Goal: Task Accomplishment & Management: Manage account settings

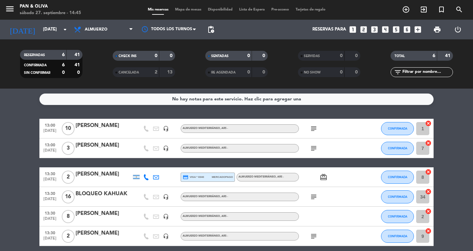
click at [88, 132] on div at bounding box center [104, 132] width 56 height 5
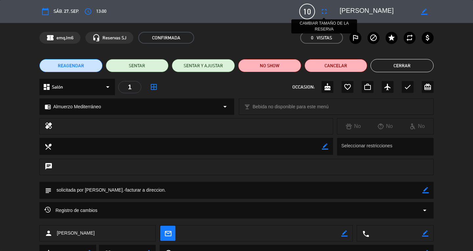
click at [322, 13] on icon "fullscreen" at bounding box center [324, 12] width 8 height 8
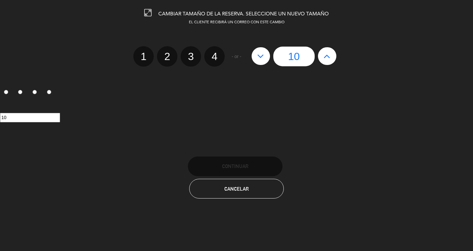
click at [328, 59] on icon at bounding box center [327, 56] width 7 height 11
type input "11"
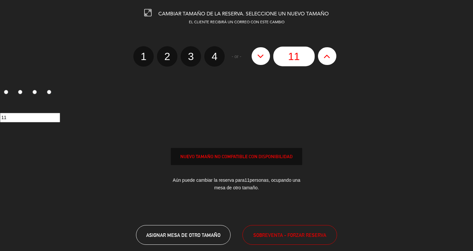
click at [328, 59] on icon at bounding box center [327, 56] width 7 height 11
type input "12"
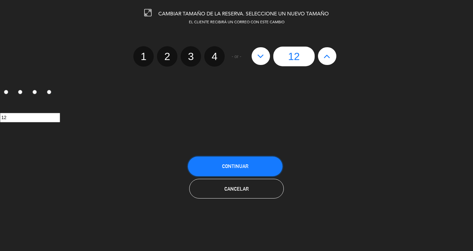
click at [253, 167] on button "Continuar" at bounding box center [235, 167] width 95 height 20
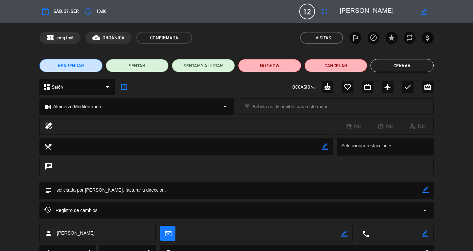
click at [394, 64] on button "Cerrar" at bounding box center [402, 65] width 63 height 13
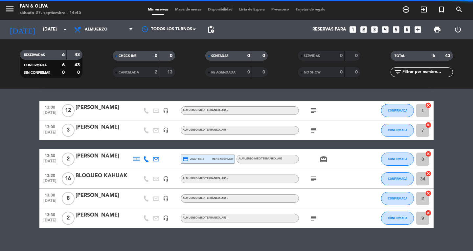
scroll to position [28, 0]
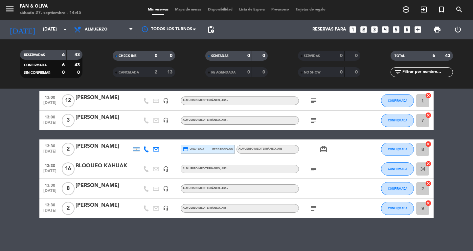
click at [315, 103] on icon "subject" at bounding box center [314, 101] width 8 height 8
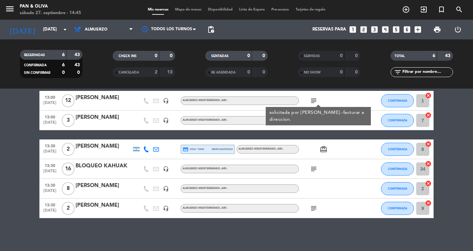
click at [315, 103] on icon "subject" at bounding box center [314, 101] width 8 height 8
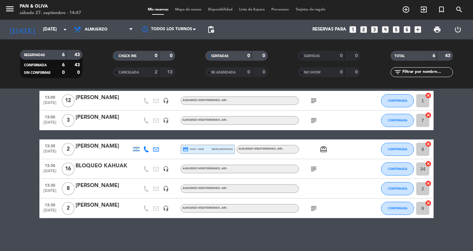
scroll to position [0, 0]
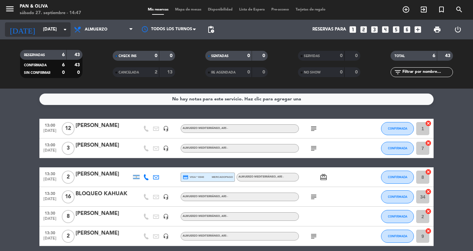
click at [40, 25] on input "[DATE]" at bounding box center [69, 30] width 58 height 12
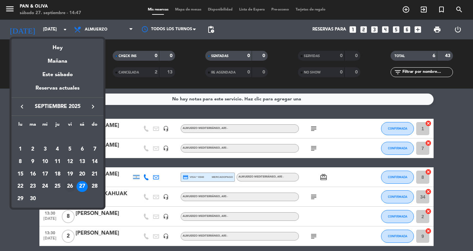
click at [72, 189] on div "26" at bounding box center [69, 186] width 11 height 11
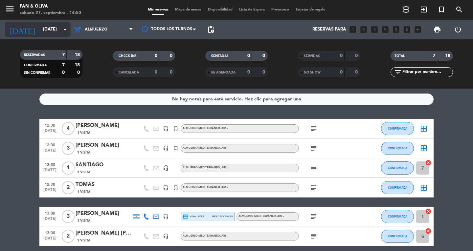
click at [42, 31] on input "[DATE]" at bounding box center [69, 30] width 58 height 12
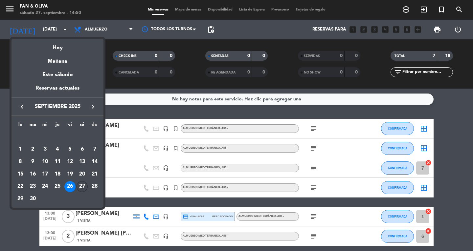
click at [82, 188] on div "27" at bounding box center [82, 186] width 11 height 11
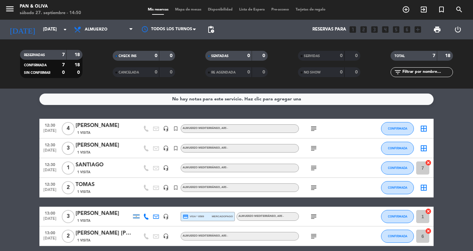
type input "[DATE]"
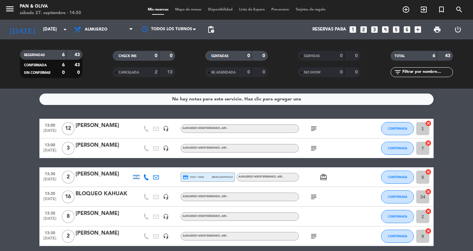
click at [101, 149] on div "[PERSON_NAME]" at bounding box center [104, 145] width 56 height 9
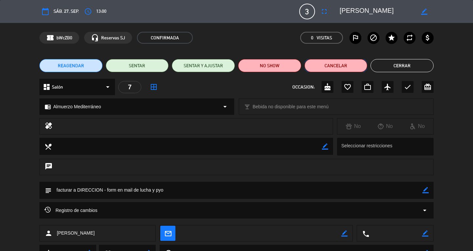
click at [344, 68] on button "Cancelar" at bounding box center [336, 65] width 63 height 13
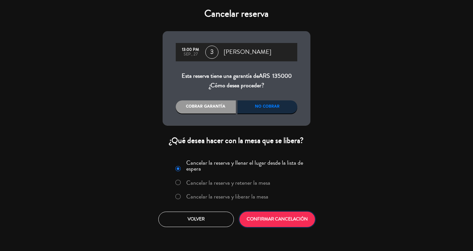
click at [276, 217] on button "CONFIRMAR CANCELACIÓN" at bounding box center [278, 219] width 76 height 15
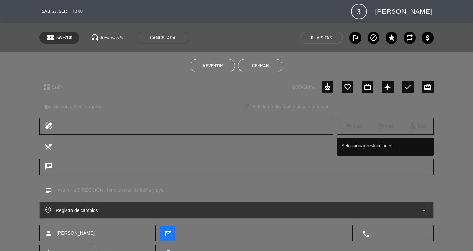
click at [265, 68] on button "Cerrar" at bounding box center [260, 65] width 44 height 13
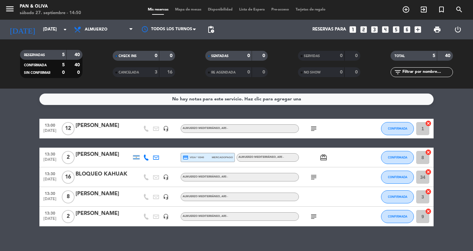
click at [317, 128] on icon "subject" at bounding box center [314, 129] width 8 height 8
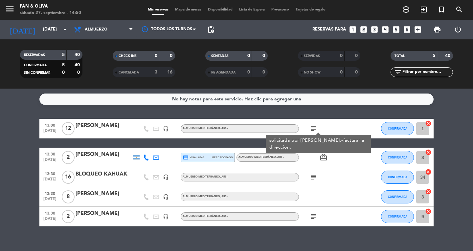
click at [317, 128] on icon "subject" at bounding box center [314, 129] width 8 height 8
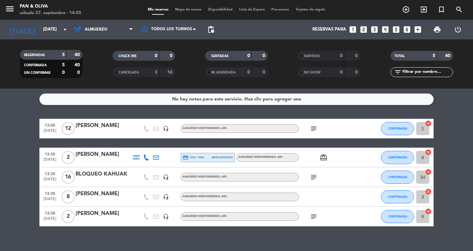
click at [140, 69] on div "CANCELADA" at bounding box center [129, 73] width 30 height 8
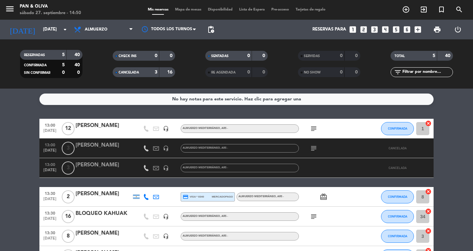
click at [314, 130] on icon "subject" at bounding box center [314, 129] width 8 height 8
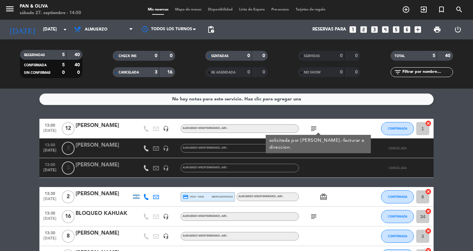
click at [95, 123] on div "[PERSON_NAME]" at bounding box center [104, 126] width 56 height 9
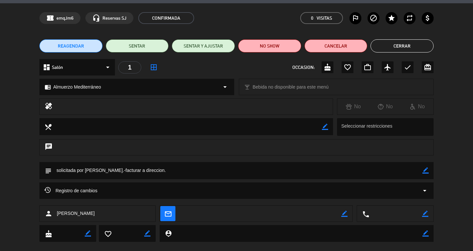
scroll to position [30, 0]
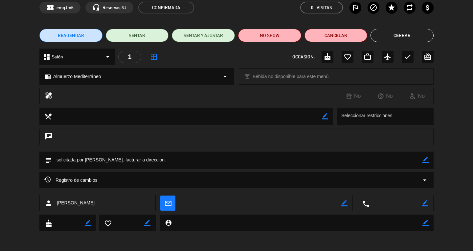
click at [426, 160] on icon "border_color" at bounding box center [426, 160] width 6 height 6
click at [155, 147] on div "chat" at bounding box center [236, 140] width 473 height 23
click at [171, 163] on textarea at bounding box center [237, 160] width 371 height 17
type textarea "solicitada por [PERSON_NAME].-facturar a direccion se suma la mesa de [PERSON_N…"
click at [426, 160] on icon at bounding box center [426, 160] width 6 height 6
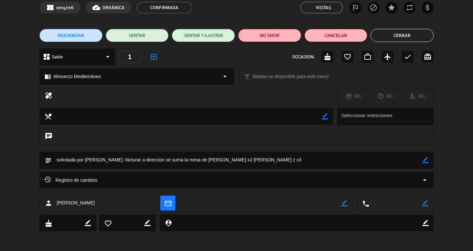
click at [424, 158] on icon "border_color" at bounding box center [426, 160] width 6 height 6
click at [424, 158] on icon at bounding box center [426, 160] width 6 height 6
click at [390, 33] on button "Cerrar" at bounding box center [402, 35] width 63 height 13
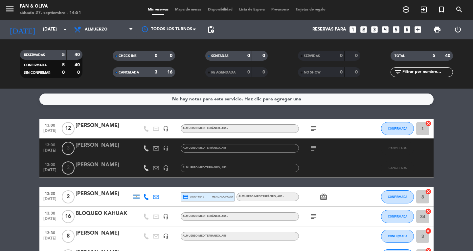
click at [145, 75] on div "3" at bounding box center [151, 73] width 13 height 8
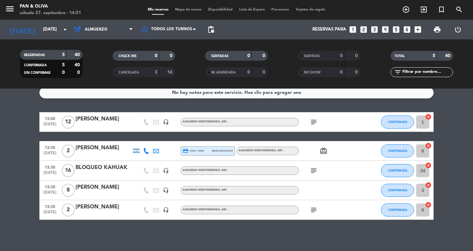
scroll to position [8, 0]
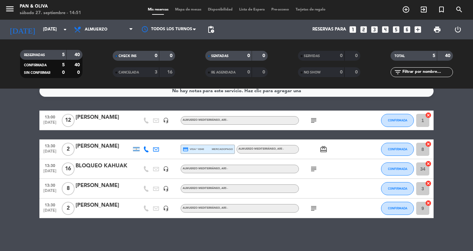
click at [98, 189] on div "[PERSON_NAME]" at bounding box center [104, 186] width 56 height 9
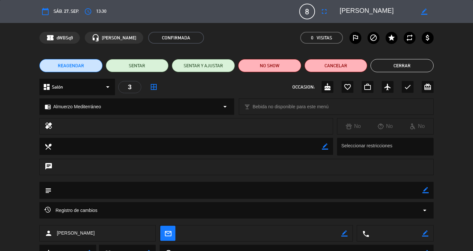
click at [424, 191] on icon "border_color" at bounding box center [426, 190] width 6 height 6
type textarea "walk-in"
click at [426, 190] on icon at bounding box center [426, 190] width 6 height 6
click at [393, 65] on button "Cerrar" at bounding box center [402, 65] width 63 height 13
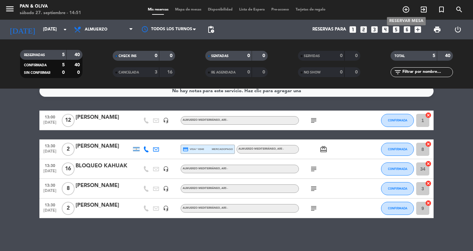
click at [406, 8] on icon "add_circle_outline" at bounding box center [406, 10] width 8 height 8
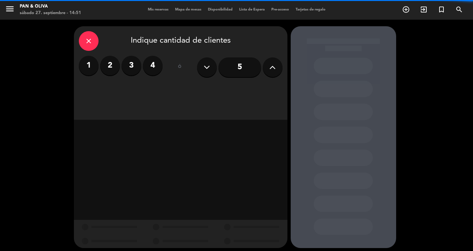
click at [151, 61] on label "4" at bounding box center [153, 66] width 20 height 20
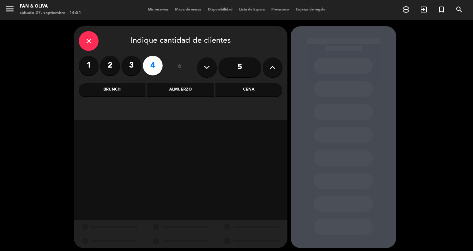
click at [185, 92] on div "Almuerzo" at bounding box center [180, 89] width 67 height 13
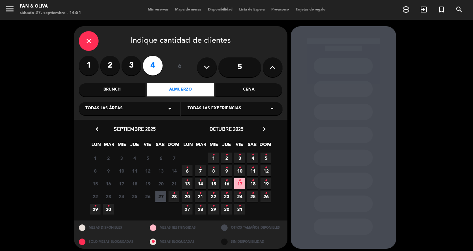
click at [89, 41] on icon "close" at bounding box center [89, 41] width 8 height 8
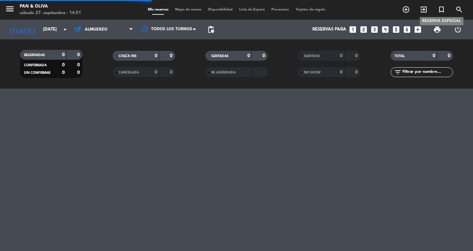
click at [442, 8] on icon "turned_in_not" at bounding box center [442, 10] width 8 height 8
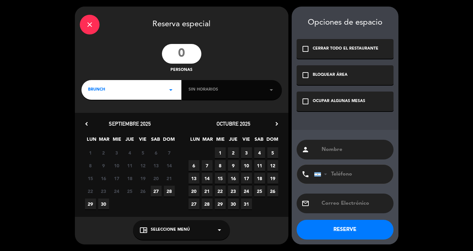
click at [198, 47] on input "number" at bounding box center [181, 54] width 39 height 20
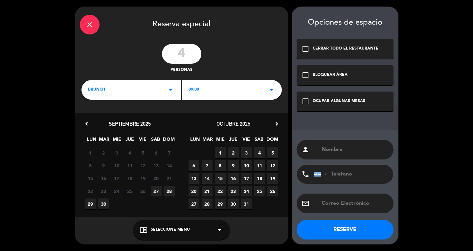
type input "4"
click at [107, 95] on div "BRUNCH arrow_drop_down" at bounding box center [132, 90] width 100 height 20
drag, startPoint x: 109, startPoint y: 118, endPoint x: 149, endPoint y: 193, distance: 85.0
click at [109, 118] on div "Almuerzo" at bounding box center [131, 117] width 87 height 7
click at [152, 190] on span "27" at bounding box center [156, 191] width 11 height 11
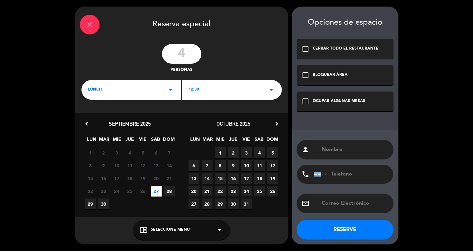
click at [325, 102] on div "OCUPAR ALGUNAS MESAS" at bounding box center [339, 101] width 53 height 7
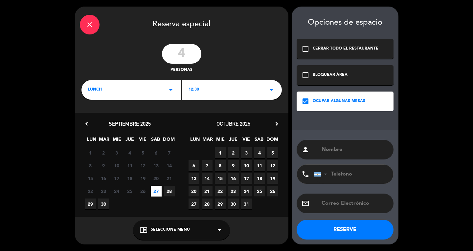
click at [345, 150] on input "text" at bounding box center [355, 149] width 68 height 9
drag, startPoint x: 345, startPoint y: 149, endPoint x: 252, endPoint y: 149, distance: 93.7
click at [252, 149] on div "close Reserva especial 4 personas lunch arrow_drop_down 12:30 arrow_drop_down c…" at bounding box center [236, 125] width 473 height 251
type input "c"
type input "[PERSON_NAME]"
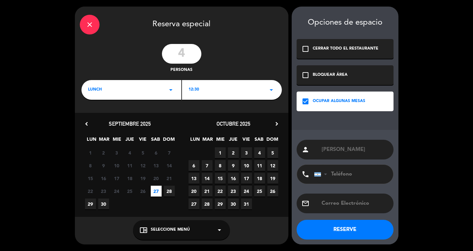
click at [163, 231] on span "Seleccione Menú" at bounding box center [170, 230] width 39 height 7
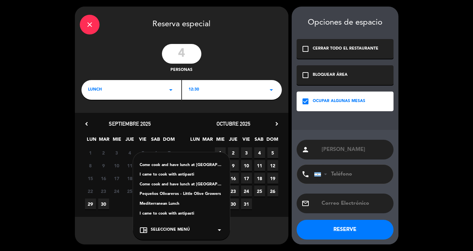
click at [171, 207] on div "Mediterranean Lunch" at bounding box center [182, 204] width 84 height 7
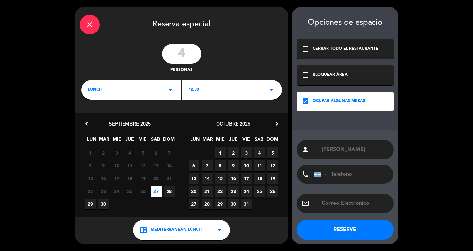
click at [355, 231] on button "RESERVE" at bounding box center [345, 230] width 97 height 20
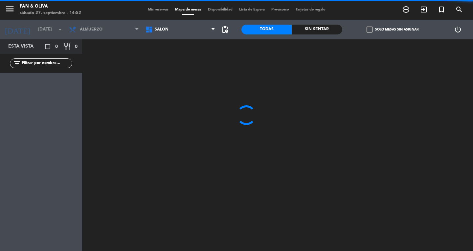
click at [159, 10] on span "Mis reservas" at bounding box center [158, 10] width 27 height 4
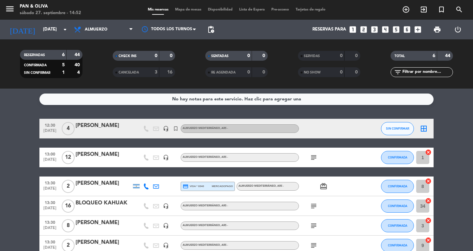
click at [102, 131] on div at bounding box center [104, 132] width 56 height 5
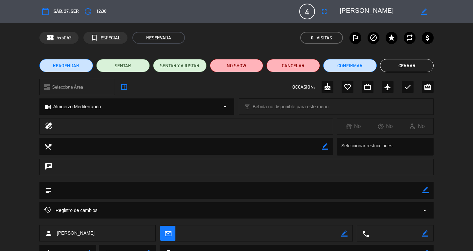
click at [425, 187] on div "border_color" at bounding box center [426, 190] width 6 height 17
click at [425, 191] on icon "border_color" at bounding box center [426, 190] width 6 height 6
click at [142, 186] on textarea at bounding box center [237, 190] width 371 height 17
type textarea "WALK-IN"
click at [426, 192] on icon at bounding box center [426, 190] width 6 height 6
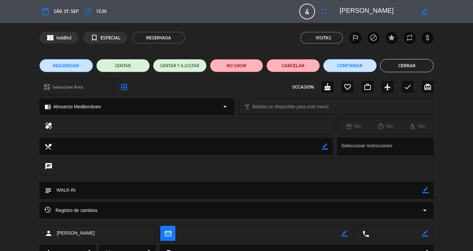
click at [430, 62] on button "Cerrar" at bounding box center [407, 65] width 54 height 13
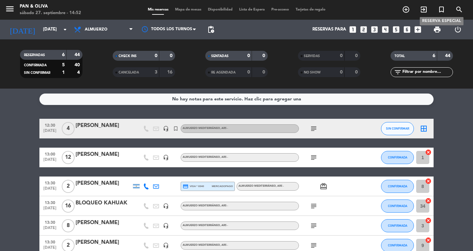
click at [441, 8] on icon "turned_in_not" at bounding box center [442, 10] width 8 height 8
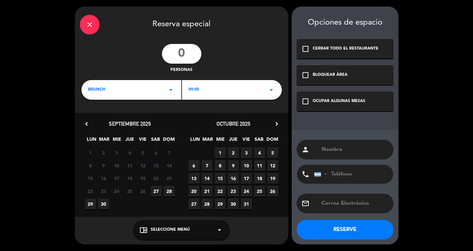
click at [179, 56] on input "number" at bounding box center [181, 54] width 39 height 20
type input "2"
click at [119, 92] on div "BRUNCH arrow_drop_down" at bounding box center [132, 90] width 100 height 20
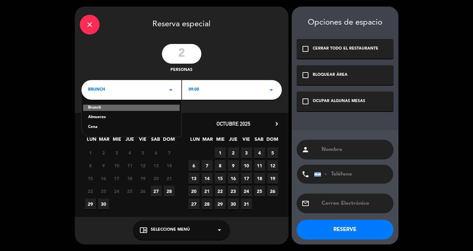
click at [103, 116] on div "Almuerzo" at bounding box center [131, 117] width 87 height 7
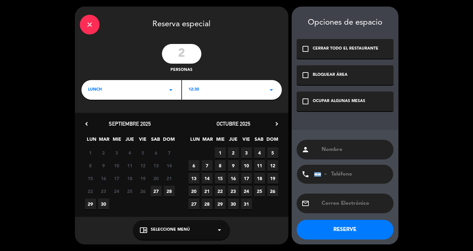
click at [155, 188] on span "27" at bounding box center [156, 191] width 11 height 11
click at [342, 104] on div "OCUPAR ALGUNAS MESAS" at bounding box center [339, 101] width 53 height 7
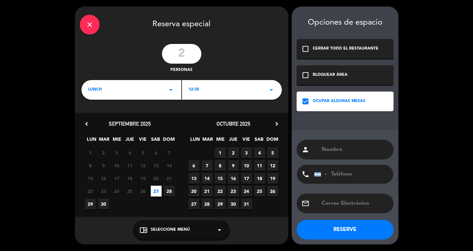
click at [343, 147] on input "text" at bounding box center [355, 149] width 68 height 9
type input "[PERSON_NAME]"
click at [208, 226] on div "chrome_reader_mode Seleccione Menú arrow_drop_down" at bounding box center [181, 231] width 97 height 20
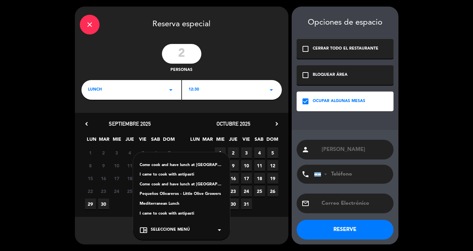
click at [185, 200] on div "Come cook and have lunch at [GEOGRAPHIC_DATA] I came to cook with antipasti Com…" at bounding box center [181, 191] width 97 height 78
click at [152, 204] on div "Mediterranean Lunch" at bounding box center [182, 204] width 84 height 7
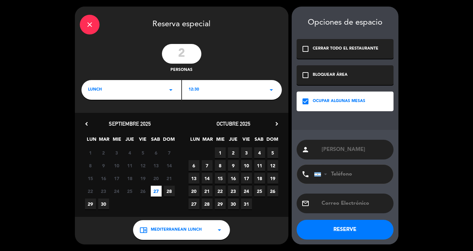
click at [331, 233] on button "RESERVE" at bounding box center [345, 230] width 97 height 20
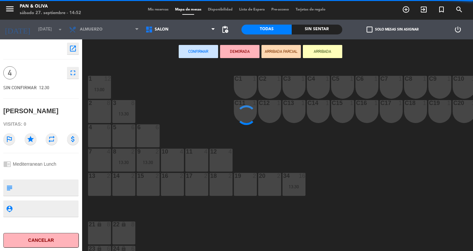
click at [156, 10] on span "Mis reservas" at bounding box center [158, 10] width 27 height 4
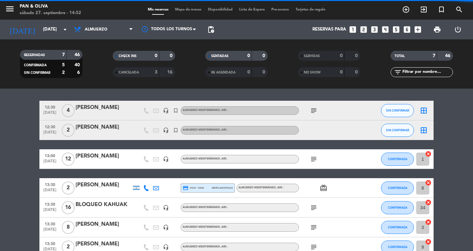
scroll to position [33, 0]
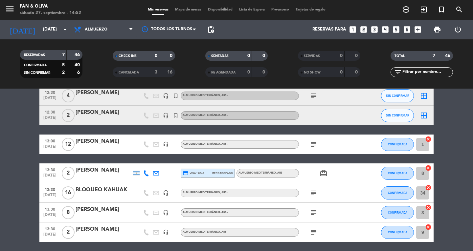
click at [92, 113] on div "[PERSON_NAME]" at bounding box center [104, 112] width 56 height 9
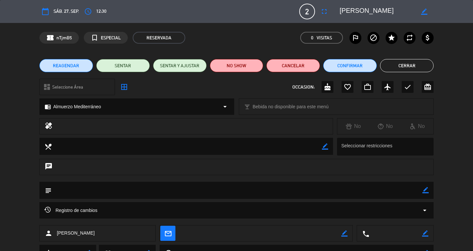
click at [419, 190] on textarea at bounding box center [237, 190] width 371 height 17
click at [425, 191] on icon "border_color" at bounding box center [426, 190] width 6 height 6
click at [228, 191] on textarea at bounding box center [237, 190] width 371 height 17
type textarea "WALK-IN"
click at [425, 190] on icon at bounding box center [426, 190] width 6 height 6
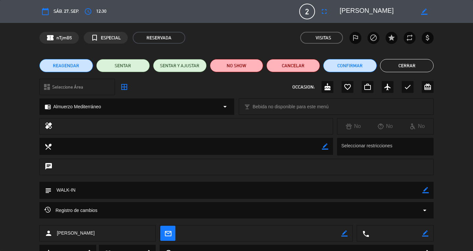
click at [410, 68] on button "Cerrar" at bounding box center [407, 65] width 54 height 13
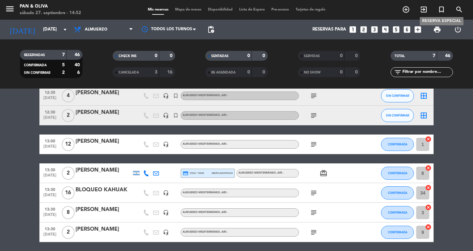
click at [440, 8] on icon "turned_in_not" at bounding box center [442, 10] width 8 height 8
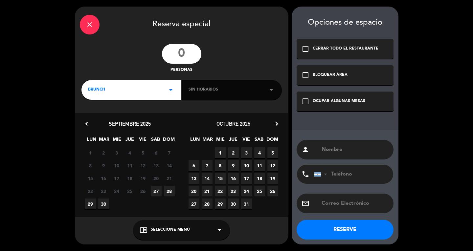
click at [191, 61] on input "number" at bounding box center [181, 54] width 39 height 20
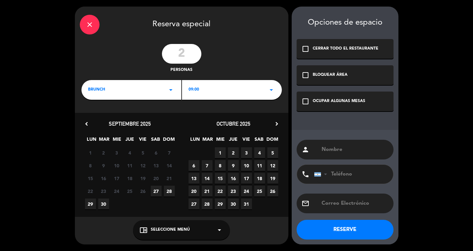
type input "2"
click at [112, 93] on div "BRUNCH arrow_drop_down" at bounding box center [132, 90] width 100 height 20
click at [108, 119] on div "Almuerzo" at bounding box center [131, 117] width 87 height 7
click at [156, 193] on span "27" at bounding box center [156, 191] width 11 height 11
drag, startPoint x: 349, startPoint y: 101, endPoint x: 342, endPoint y: 110, distance: 11.4
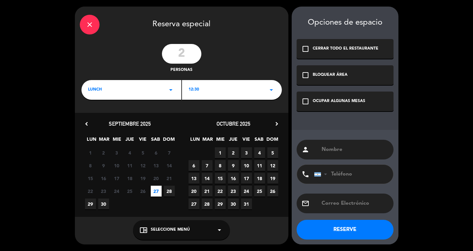
click at [350, 101] on div "OCUPAR ALGUNAS MESAS" at bounding box center [339, 101] width 53 height 7
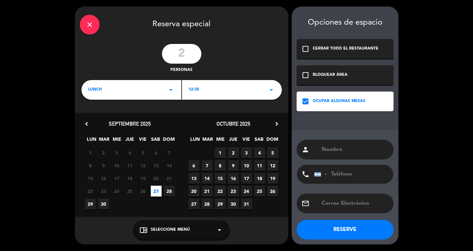
click at [332, 156] on div "person" at bounding box center [345, 150] width 97 height 20
click at [332, 150] on input "text" at bounding box center [355, 149] width 68 height 9
type input "[PERSON_NAME]"
click at [197, 228] on div "chrome_reader_mode Seleccione Menú arrow_drop_down" at bounding box center [181, 231] width 97 height 20
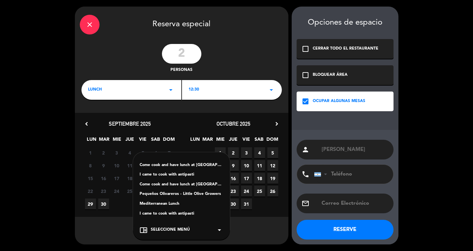
click at [163, 201] on div "Mediterranean Lunch" at bounding box center [182, 204] width 84 height 7
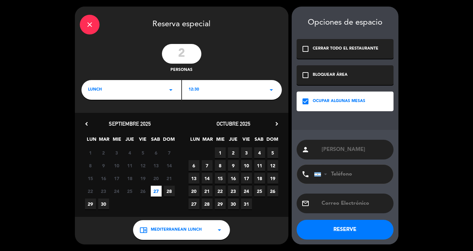
click at [349, 227] on button "RESERVE" at bounding box center [345, 230] width 97 height 20
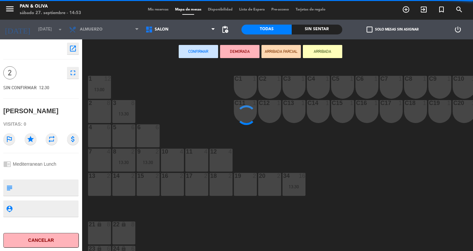
click at [156, 7] on div "Mis reservas Mapa de mesas Disponibilidad Lista de Espera Pre-acceso Tarjetas d…" at bounding box center [237, 10] width 184 height 6
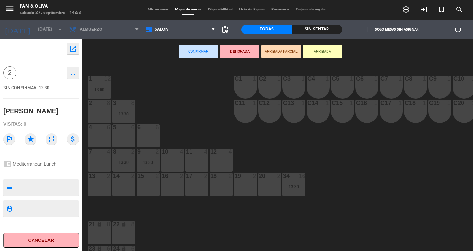
click at [157, 8] on span "Mis reservas" at bounding box center [158, 10] width 27 height 4
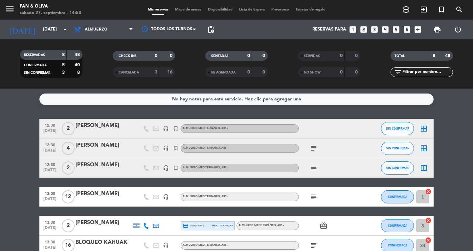
click at [97, 133] on div at bounding box center [104, 132] width 56 height 5
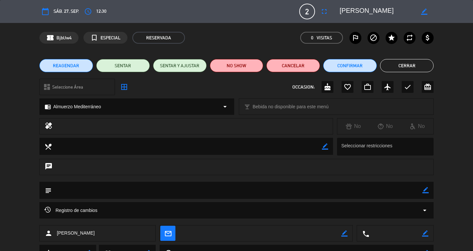
click at [427, 190] on icon "border_color" at bounding box center [426, 190] width 6 height 6
click at [176, 192] on textarea at bounding box center [237, 190] width 371 height 17
type textarea "WALK-IN"
click at [426, 194] on div at bounding box center [426, 190] width 6 height 17
click at [425, 192] on icon at bounding box center [426, 190] width 6 height 6
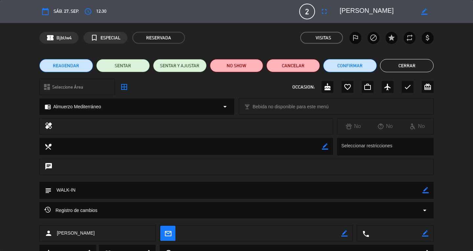
click at [417, 61] on button "Cerrar" at bounding box center [407, 65] width 54 height 13
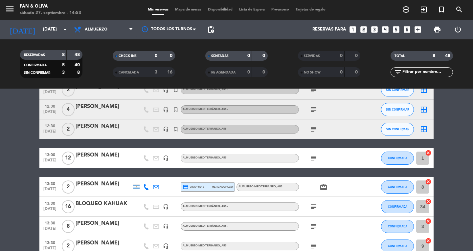
scroll to position [66, 0]
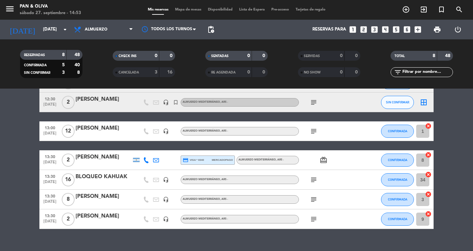
click at [103, 135] on div at bounding box center [104, 135] width 56 height 5
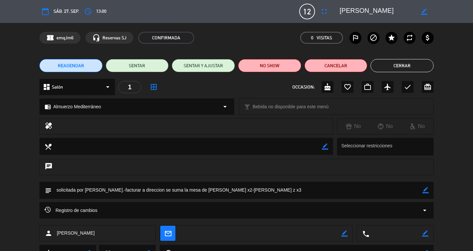
click at [424, 11] on icon "border_color" at bounding box center [424, 12] width 6 height 6
click at [389, 10] on textarea at bounding box center [377, 12] width 75 height 12
type textarea "[PERSON_NAME] + [PERSON_NAME] + JAZ"
click at [423, 12] on icon at bounding box center [424, 12] width 6 height 6
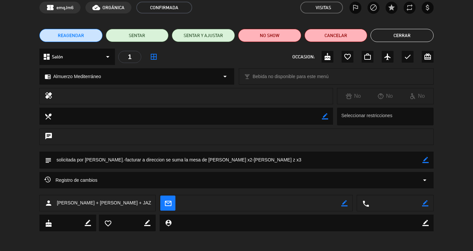
click at [101, 184] on div "Registro de cambios arrow_drop_down" at bounding box center [236, 180] width 385 height 8
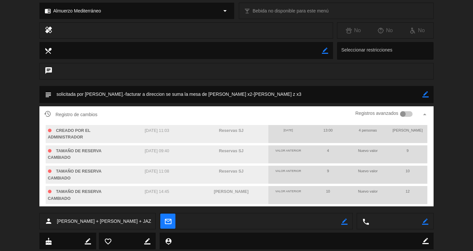
scroll to position [0, 0]
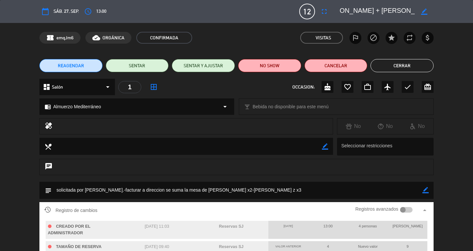
click at [403, 68] on button "Cerrar" at bounding box center [402, 65] width 63 height 13
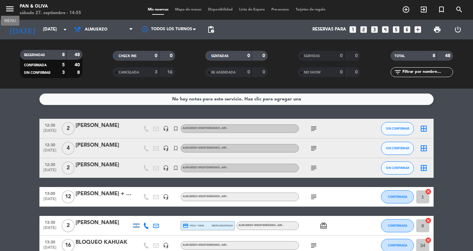
click at [7, 9] on icon "menu" at bounding box center [10, 9] width 10 height 10
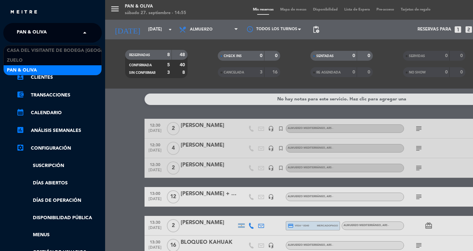
click at [38, 36] on span "Pan & Oliva" at bounding box center [32, 33] width 30 height 14
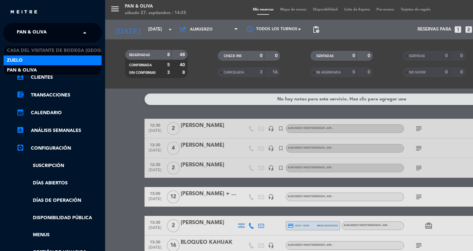
click at [34, 62] on div "Zuelo" at bounding box center [53, 61] width 98 height 10
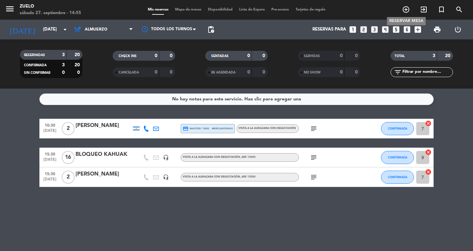
click at [406, 8] on icon "add_circle_outline" at bounding box center [406, 10] width 8 height 8
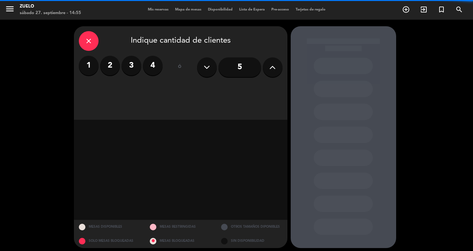
click at [105, 67] on label "2" at bounding box center [110, 66] width 20 height 20
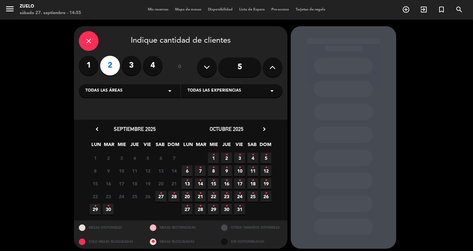
click at [206, 87] on div "Todas las experiencias arrow_drop_down" at bounding box center [232, 90] width 102 height 13
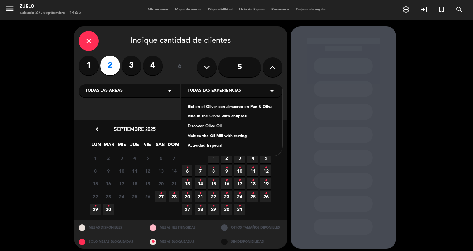
click at [203, 134] on div "Visit to the Oil Mill with tasting" at bounding box center [232, 136] width 88 height 7
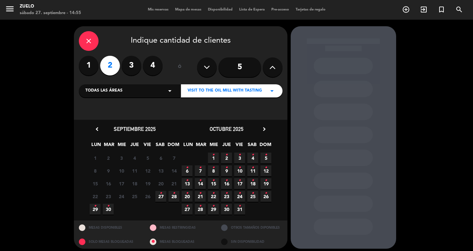
click at [160, 193] on icon "•" at bounding box center [161, 193] width 2 height 11
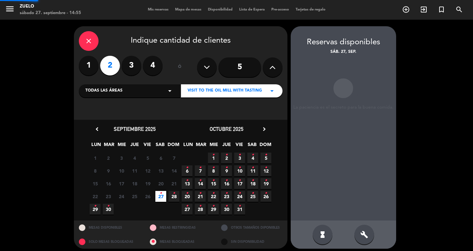
scroll to position [4, 0]
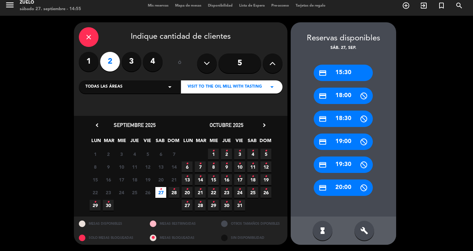
click at [336, 74] on div "credit_card 15:30" at bounding box center [343, 73] width 59 height 16
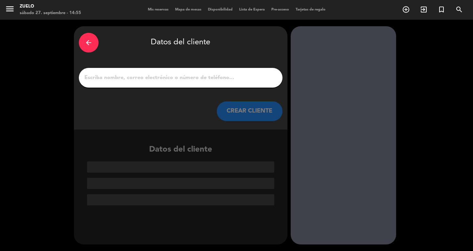
click at [170, 76] on input "1" at bounding box center [181, 77] width 194 height 9
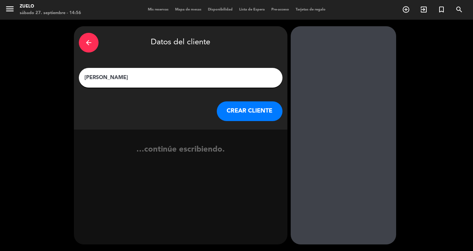
type input "[PERSON_NAME]"
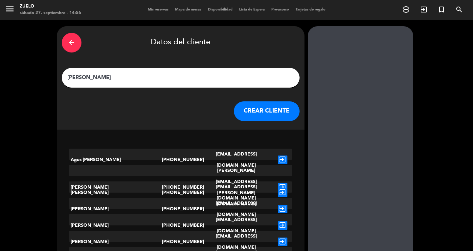
click at [249, 111] on button "CREAR CLIENTE" at bounding box center [267, 112] width 66 height 20
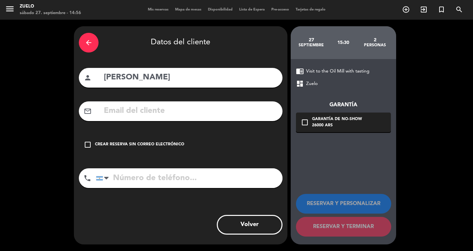
click at [109, 144] on div "Crear reserva sin correo electrónico" at bounding box center [139, 145] width 89 height 7
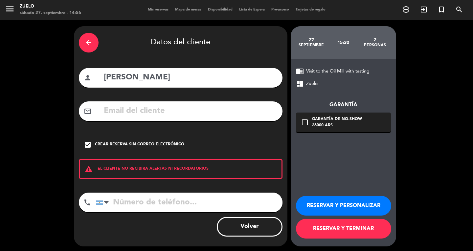
click at [348, 203] on button "RESERVAR Y PERSONALIZAR" at bounding box center [343, 206] width 95 height 20
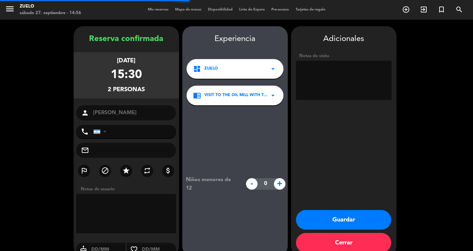
scroll to position [12, 0]
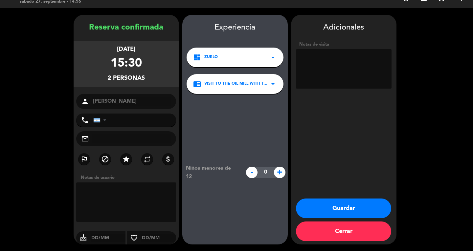
click at [339, 68] on textarea at bounding box center [344, 68] width 96 height 39
type textarea "WALK-IN"
click at [357, 213] on button "Guardar" at bounding box center [343, 209] width 95 height 20
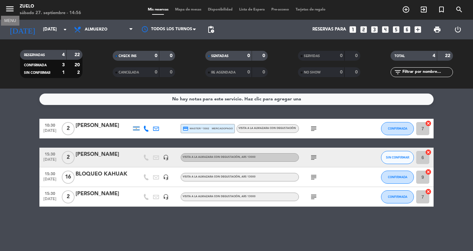
click at [11, 9] on icon "menu" at bounding box center [10, 9] width 10 height 10
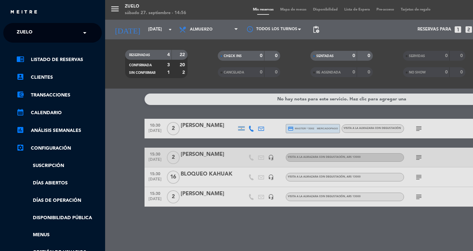
click at [43, 30] on div "× Zuelo" at bounding box center [47, 33] width 68 height 14
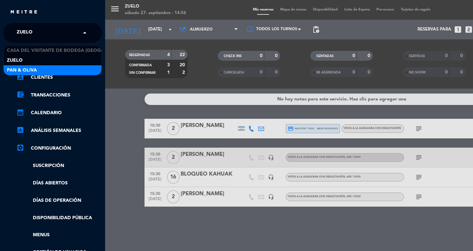
click at [56, 69] on div "Pan & Oliva" at bounding box center [53, 70] width 98 height 10
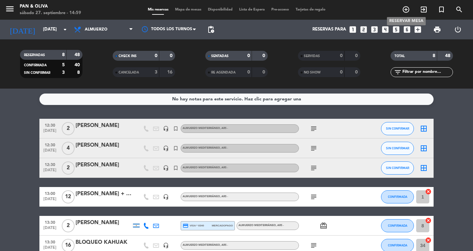
click at [408, 9] on icon "add_circle_outline" at bounding box center [406, 10] width 8 height 8
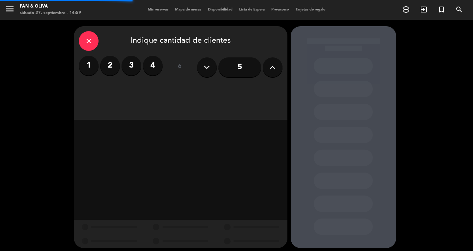
click at [110, 69] on label "2" at bounding box center [110, 66] width 20 height 20
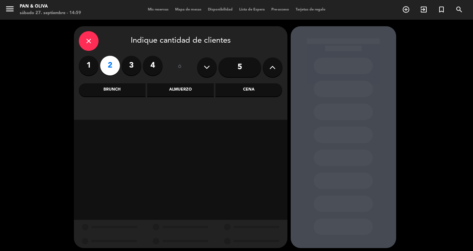
click at [173, 92] on div "Almuerzo" at bounding box center [180, 89] width 67 height 13
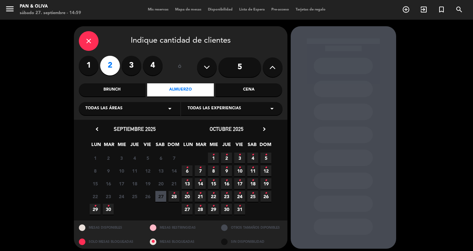
click at [94, 35] on div "close" at bounding box center [89, 41] width 20 height 20
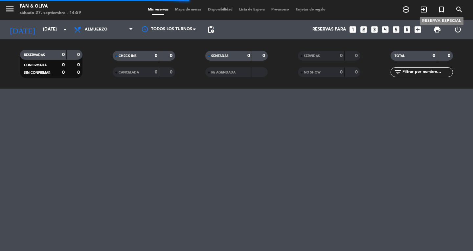
click at [440, 7] on icon "turned_in_not" at bounding box center [442, 10] width 8 height 8
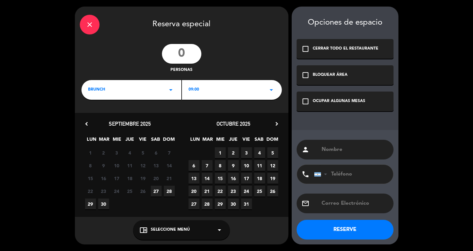
click at [181, 57] on input "number" at bounding box center [181, 54] width 39 height 20
type input "2"
drag, startPoint x: 106, startPoint y: 88, endPoint x: 106, endPoint y: 97, distance: 8.5
click at [106, 89] on div "BRUNCH arrow_drop_down" at bounding box center [132, 90] width 100 height 20
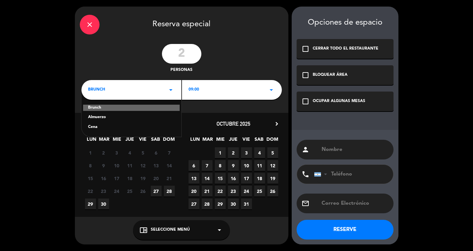
click at [99, 117] on div "Almuerzo" at bounding box center [131, 117] width 87 height 7
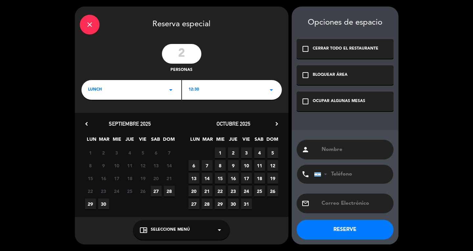
click at [157, 189] on span "27" at bounding box center [156, 191] width 11 height 11
click at [318, 100] on div "OCUPAR ALGUNAS MESAS" at bounding box center [339, 101] width 53 height 7
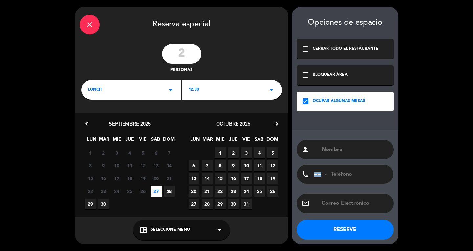
click at [335, 154] on input "text" at bounding box center [355, 149] width 68 height 9
type input "[PERSON_NAME]"
click at [190, 230] on div "chrome_reader_mode Seleccione Menú arrow_drop_down" at bounding box center [181, 231] width 97 height 20
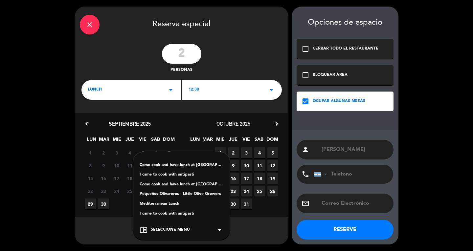
drag, startPoint x: 151, startPoint y: 201, endPoint x: 339, endPoint y: 173, distance: 190.1
click at [154, 201] on div "Mediterranean Lunch" at bounding box center [182, 204] width 84 height 7
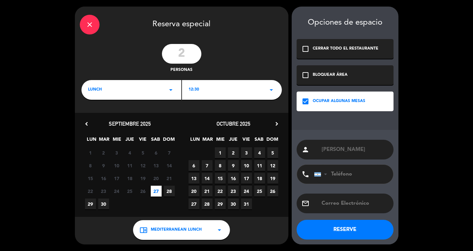
click at [352, 232] on button "RESERVE" at bounding box center [345, 230] width 97 height 20
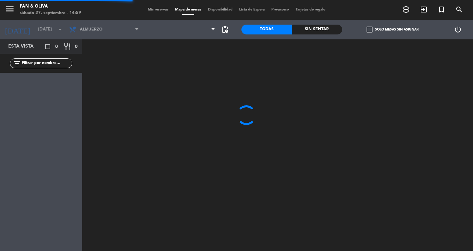
click at [159, 8] on span "Mis reservas" at bounding box center [158, 10] width 27 height 4
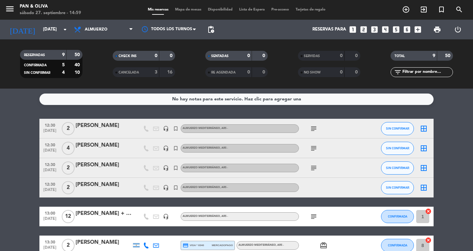
click at [103, 184] on div "[PERSON_NAME]" at bounding box center [104, 185] width 56 height 9
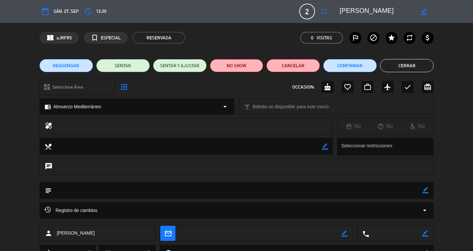
drag, startPoint x: 426, startPoint y: 189, endPoint x: 196, endPoint y: 199, distance: 230.3
click at [426, 189] on icon "border_color" at bounding box center [426, 190] width 6 height 6
click at [134, 191] on textarea at bounding box center [237, 190] width 371 height 17
type textarea "WALK-IN"
click at [425, 188] on icon at bounding box center [426, 190] width 6 height 6
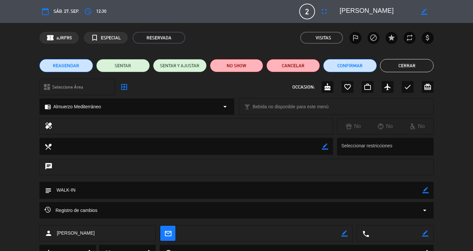
click at [413, 67] on button "Cerrar" at bounding box center [407, 65] width 54 height 13
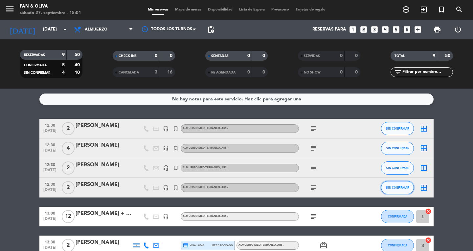
click at [393, 185] on button "SIN CONFIRMAR" at bounding box center [397, 187] width 33 height 13
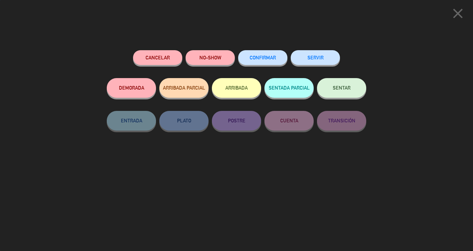
click at [263, 57] on span "CONFIRMAR" at bounding box center [263, 58] width 26 height 6
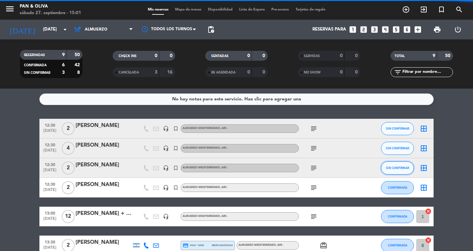
click at [394, 171] on button "SIN CONFIRMAR" at bounding box center [397, 168] width 33 height 13
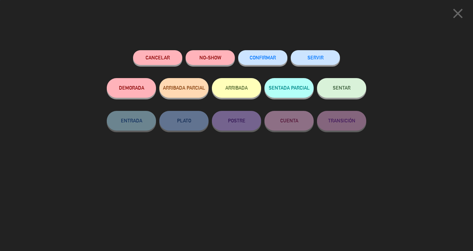
click at [259, 58] on span "CONFIRMAR" at bounding box center [263, 58] width 26 height 6
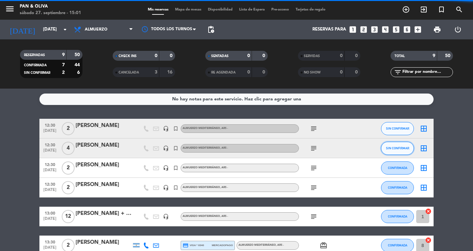
click at [394, 149] on span "SIN CONFIRMAR" at bounding box center [397, 149] width 23 height 4
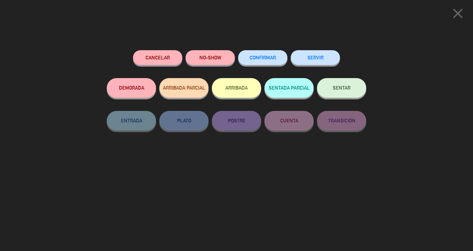
click at [262, 56] on span "CONFIRMAR" at bounding box center [263, 58] width 26 height 6
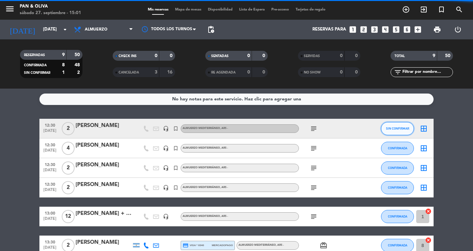
click at [405, 129] on span "SIN CONFIRMAR" at bounding box center [397, 129] width 23 height 4
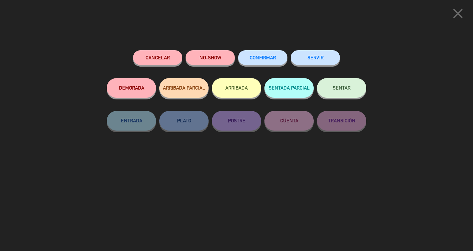
click at [271, 61] on button "CONFIRMAR" at bounding box center [262, 57] width 49 height 15
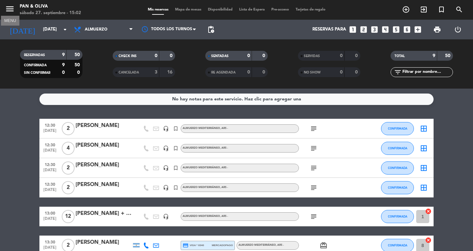
click at [8, 6] on icon "menu" at bounding box center [10, 9] width 10 height 10
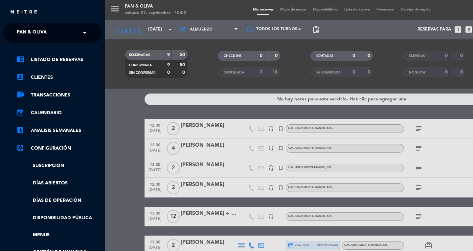
click at [14, 22] on div "close × Pan & Oliva × chrome_reader_mode Listado de Reservas account_box Client…" at bounding box center [52, 125] width 105 height 251
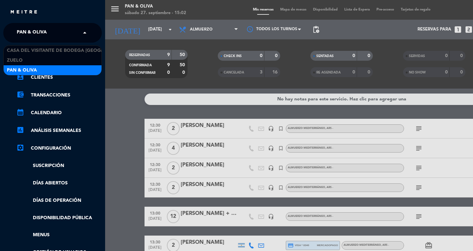
click at [15, 34] on div "× Pan & Oliva" at bounding box center [35, 33] width 42 height 14
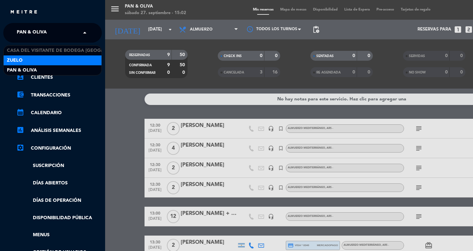
click at [18, 60] on span "Zuelo" at bounding box center [15, 61] width 16 height 8
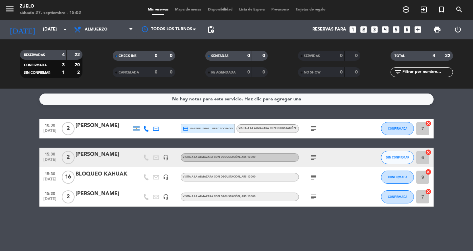
click at [317, 157] on icon "subject" at bounding box center [314, 158] width 8 height 8
click at [312, 192] on div "subject" at bounding box center [328, 196] width 59 height 19
click at [315, 196] on icon "subject" at bounding box center [314, 197] width 8 height 8
click at [12, 13] on icon "menu" at bounding box center [10, 9] width 10 height 10
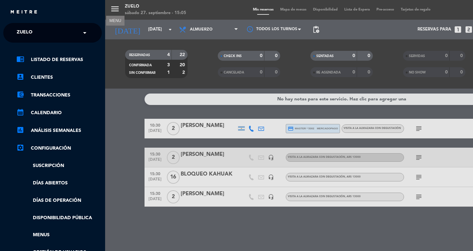
click at [127, 213] on div "menu MENU Zuelo [DATE] 27. septiembre - 15:05 Mis reservas Mapa de mesas Dispon…" at bounding box center [341, 125] width 473 height 251
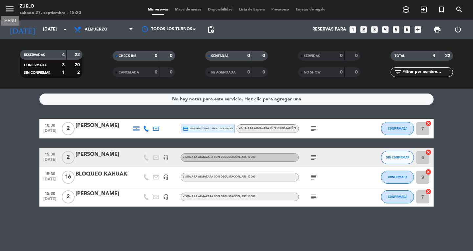
click at [9, 8] on icon "menu" at bounding box center [10, 9] width 10 height 10
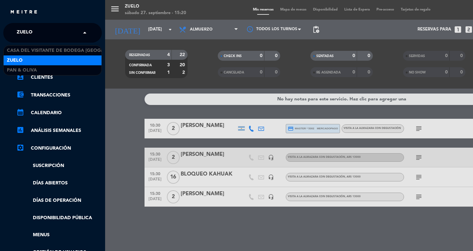
click at [29, 28] on span "Zuelo" at bounding box center [25, 33] width 16 height 14
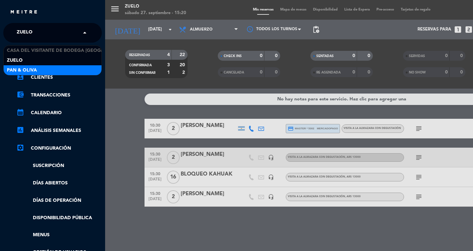
click at [40, 69] on div "Pan & Oliva" at bounding box center [53, 70] width 98 height 10
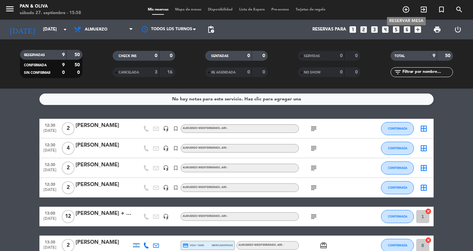
click at [406, 10] on icon "add_circle_outline" at bounding box center [406, 10] width 8 height 8
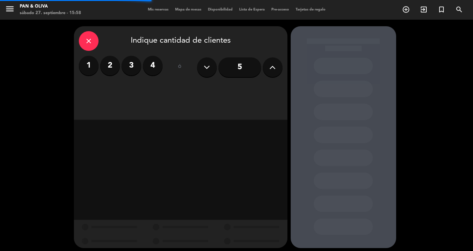
click at [151, 67] on label "4" at bounding box center [153, 66] width 20 height 20
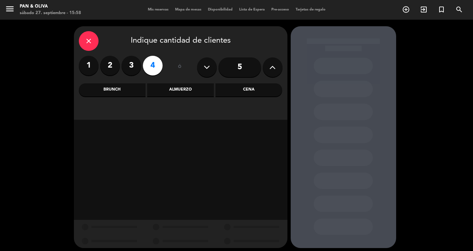
click at [180, 93] on div "Almuerzo" at bounding box center [180, 89] width 67 height 13
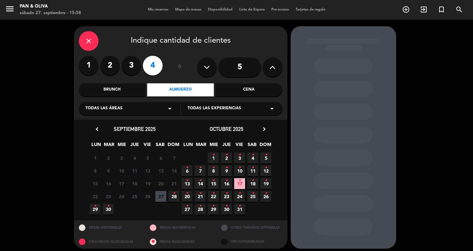
click at [86, 47] on div "close" at bounding box center [89, 41] width 20 height 20
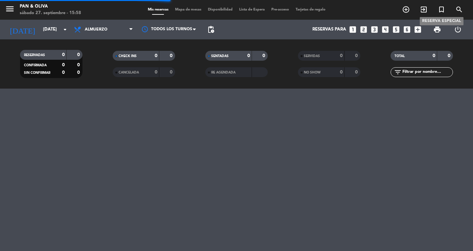
click at [438, 8] on icon "turned_in_not" at bounding box center [442, 10] width 8 height 8
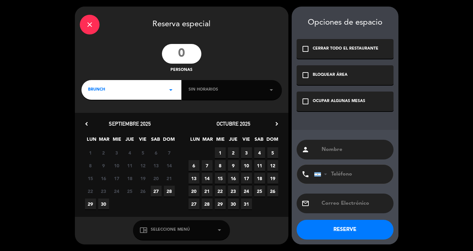
click at [184, 58] on input "number" at bounding box center [181, 54] width 39 height 20
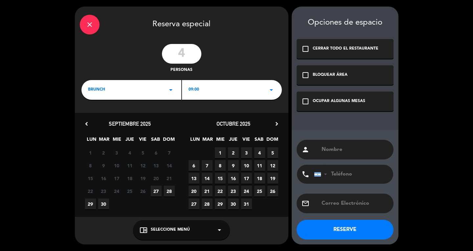
type input "4"
click at [132, 94] on div "BRUNCH arrow_drop_down" at bounding box center [132, 90] width 100 height 20
click at [101, 116] on div "Almuerzo" at bounding box center [131, 117] width 87 height 7
click at [150, 195] on div "22 23 24 25 26 27 28" at bounding box center [130, 191] width 104 height 13
click at [156, 188] on span "27" at bounding box center [156, 191] width 11 height 11
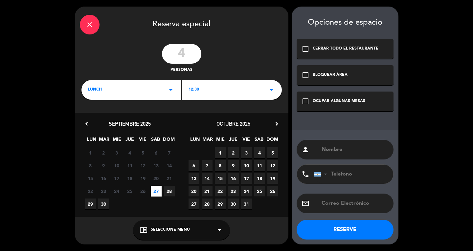
click at [316, 98] on div "check_box_outline_blank OCUPAR ALGUNAS MESAS" at bounding box center [345, 102] width 97 height 20
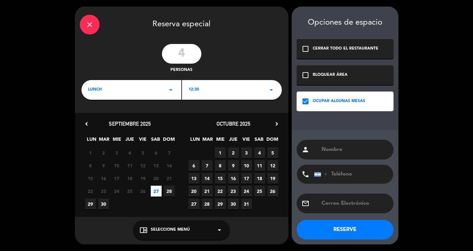
click at [334, 156] on div "person" at bounding box center [345, 150] width 97 height 20
click at [333, 151] on input "text" at bounding box center [355, 149] width 68 height 9
type input "ROSARIO"
drag, startPoint x: 196, startPoint y: 235, endPoint x: 181, endPoint y: 221, distance: 20.7
click at [196, 234] on div "chrome_reader_mode Seleccione Menú arrow_drop_down" at bounding box center [181, 231] width 97 height 20
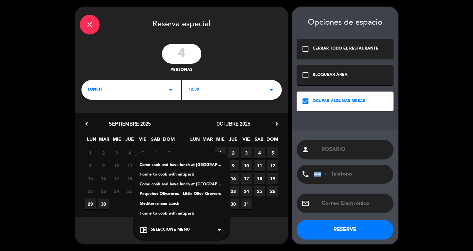
click at [165, 202] on div "Mediterranean Lunch" at bounding box center [182, 204] width 84 height 7
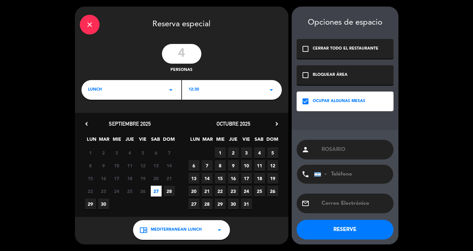
click at [342, 222] on button "RESERVE" at bounding box center [345, 230] width 97 height 20
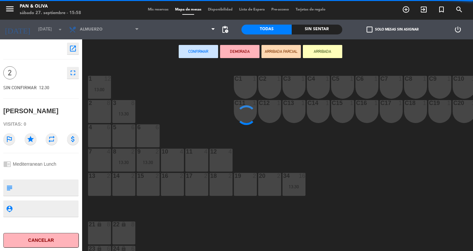
click at [157, 8] on span "Mis reservas" at bounding box center [158, 10] width 27 height 4
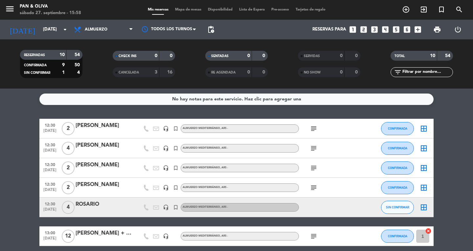
click at [108, 208] on div "ROSARIO" at bounding box center [104, 204] width 56 height 9
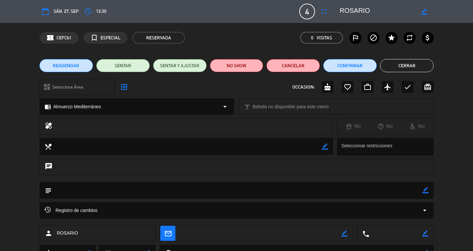
click at [423, 192] on icon "border_color" at bounding box center [426, 190] width 6 height 6
click at [311, 190] on textarea at bounding box center [237, 190] width 371 height 17
type textarea "WALK-IN-SOLO POSTRES Y CAFE"
click at [424, 190] on icon at bounding box center [426, 190] width 6 height 6
click at [403, 67] on button "Cerrar" at bounding box center [407, 65] width 54 height 13
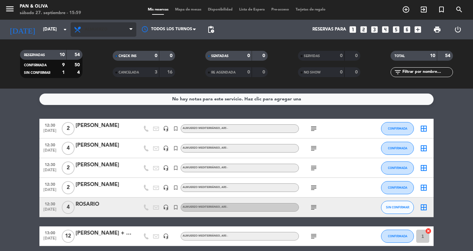
click at [98, 30] on span "Almuerzo" at bounding box center [96, 29] width 23 height 5
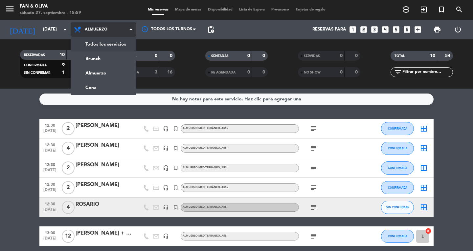
click at [113, 45] on div "menu Pan & [PERSON_NAME][DATE] 27. septiembre - 15:59 Mis reservas Mapa de mesa…" at bounding box center [236, 44] width 473 height 89
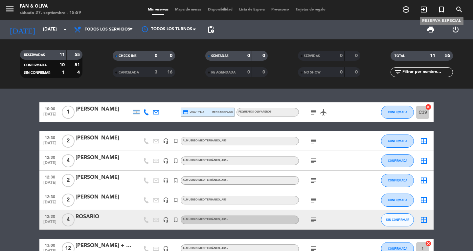
click at [440, 9] on icon "turned_in_not" at bounding box center [442, 10] width 8 height 8
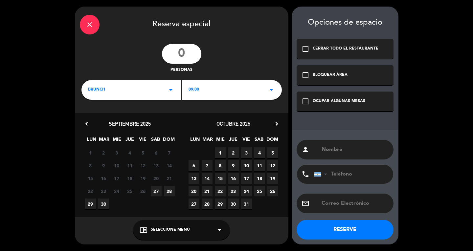
click at [184, 58] on input "number" at bounding box center [181, 54] width 39 height 20
type input "4"
click at [88, 24] on icon "close" at bounding box center [90, 25] width 8 height 8
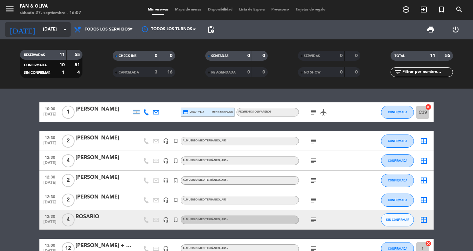
click at [42, 33] on input "[DATE]" at bounding box center [69, 30] width 58 height 12
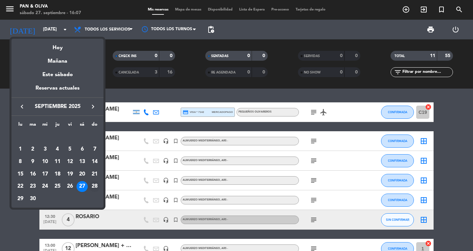
click at [99, 186] on div "28" at bounding box center [94, 186] width 11 height 11
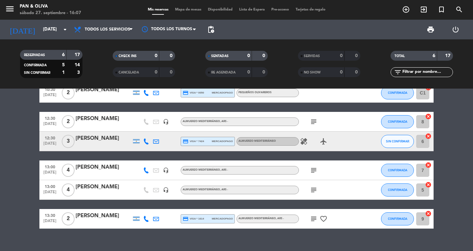
scroll to position [30, 0]
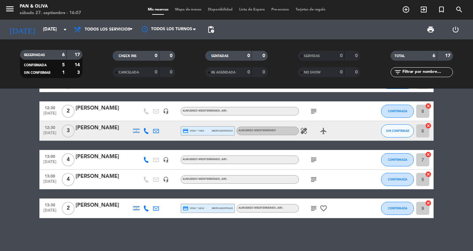
click at [95, 124] on div "[PERSON_NAME]" at bounding box center [104, 128] width 56 height 9
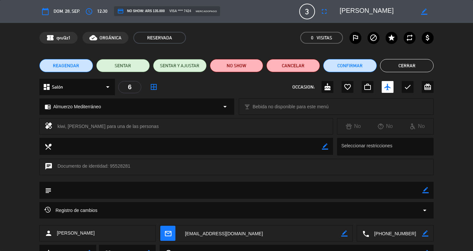
scroll to position [30, 0]
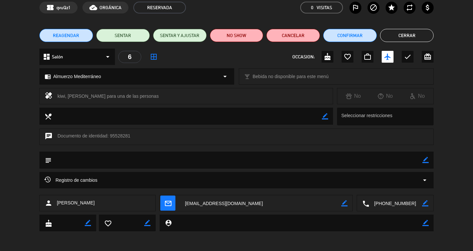
click at [375, 205] on textarea at bounding box center [395, 204] width 53 height 16
click at [397, 235] on div "calendar_today dom. 28, sep. access_time 12:30 credit_card NO SHOW: ARS 135.000…" at bounding box center [236, 125] width 473 height 251
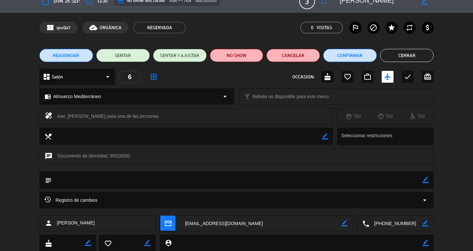
scroll to position [0, 0]
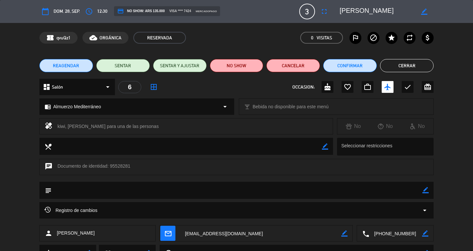
click at [416, 61] on button "Cerrar" at bounding box center [407, 65] width 54 height 13
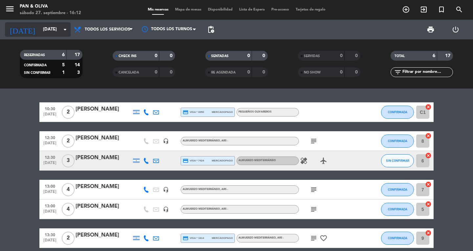
click at [42, 25] on input "[DATE]" at bounding box center [69, 30] width 58 height 12
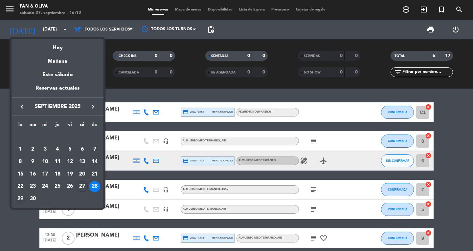
click at [21, 200] on div "29" at bounding box center [20, 199] width 11 height 11
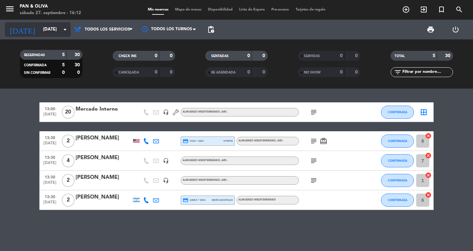
click at [40, 34] on input "[DATE]" at bounding box center [69, 30] width 58 height 12
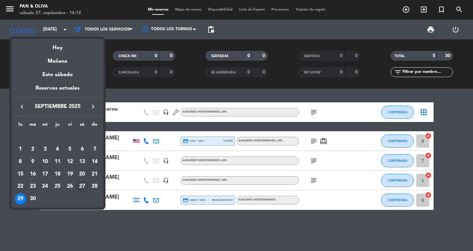
click at [85, 185] on div "27" at bounding box center [82, 186] width 11 height 11
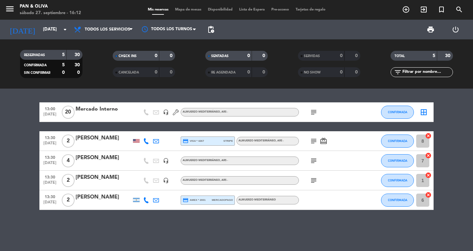
type input "[DATE]"
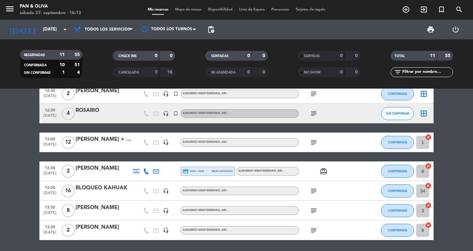
scroll to position [96, 0]
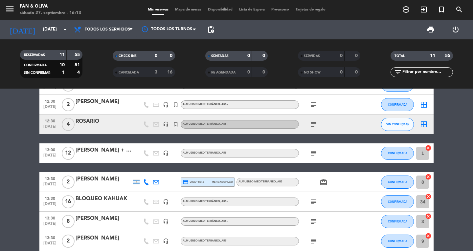
click at [425, 181] on input "8" at bounding box center [422, 182] width 13 height 13
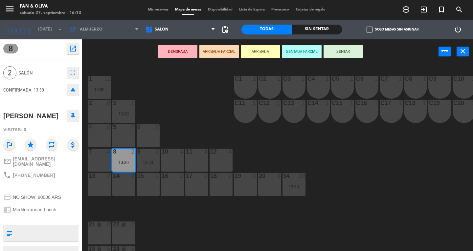
click at [154, 10] on span "Mis reservas" at bounding box center [158, 10] width 27 height 4
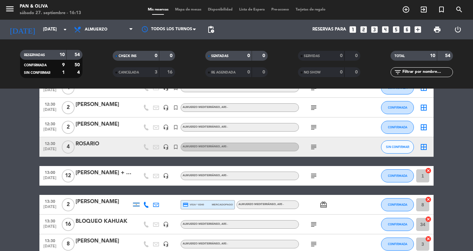
scroll to position [66, 0]
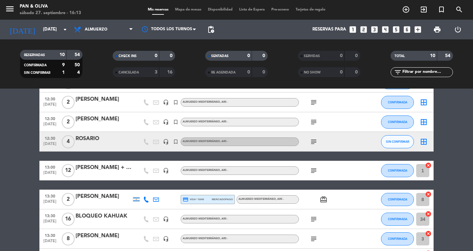
click at [103, 164] on div "[PERSON_NAME] + [PERSON_NAME] + JAZ" at bounding box center [104, 168] width 56 height 9
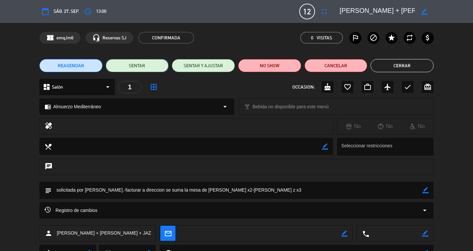
click at [142, 64] on button "SENTAR" at bounding box center [137, 65] width 63 height 13
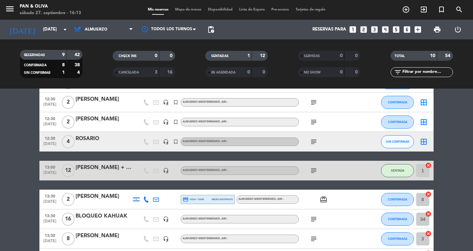
click at [210, 56] on span at bounding box center [209, 56] width 2 height 2
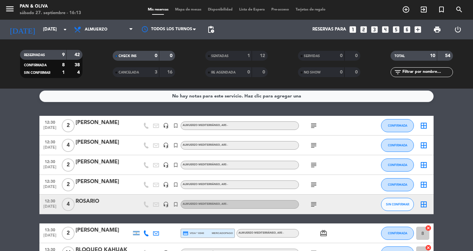
scroll to position [0, 0]
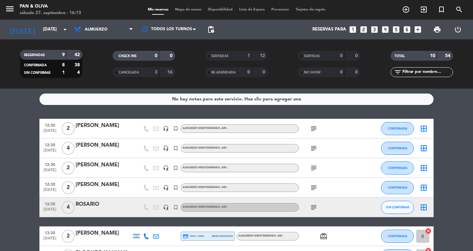
click at [246, 59] on div "1" at bounding box center [243, 56] width 13 height 8
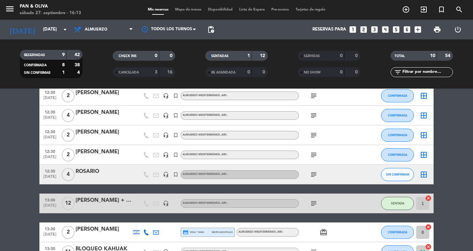
scroll to position [66, 0]
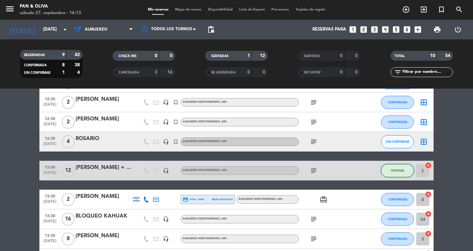
click at [404, 173] on button "SENTADA" at bounding box center [397, 170] width 33 height 13
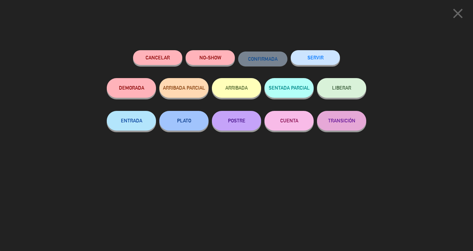
click at [163, 57] on button "Cancelar" at bounding box center [157, 57] width 49 height 15
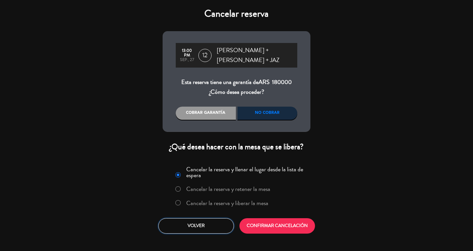
click at [206, 228] on button "Volver" at bounding box center [196, 226] width 76 height 15
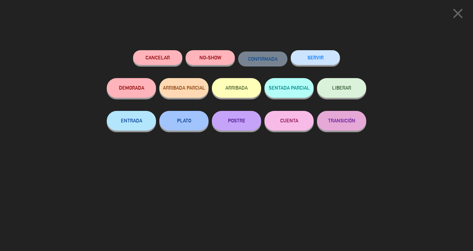
click at [457, 12] on icon "close" at bounding box center [458, 13] width 16 height 16
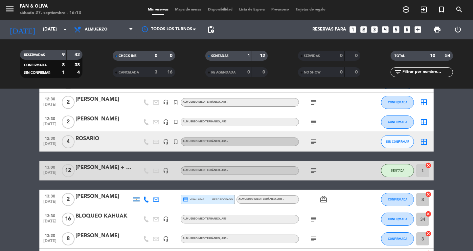
click at [429, 165] on icon "cancel" at bounding box center [428, 165] width 7 height 7
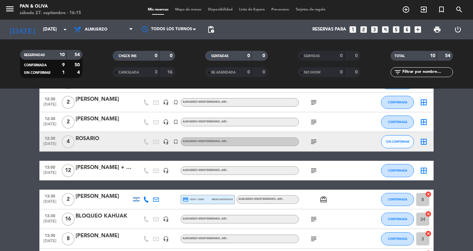
click at [316, 169] on icon "subject" at bounding box center [314, 171] width 8 height 8
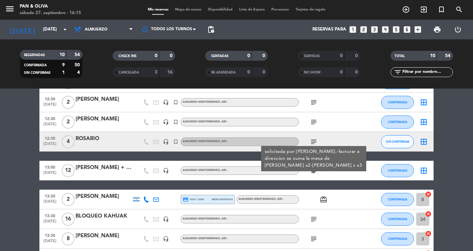
click at [316, 169] on icon "subject" at bounding box center [314, 171] width 8 height 8
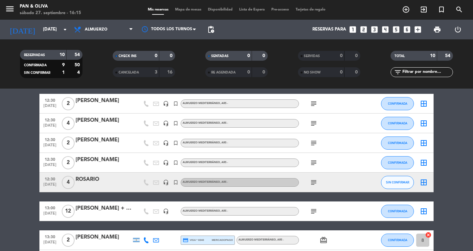
scroll to position [0, 0]
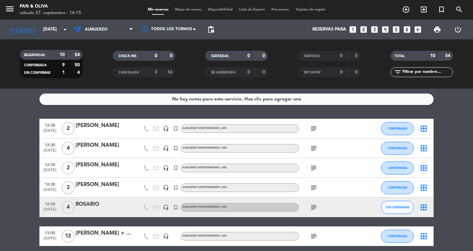
click at [274, 98] on div "No hay notas para este servicio. Haz clic para agregar una" at bounding box center [236, 100] width 129 height 8
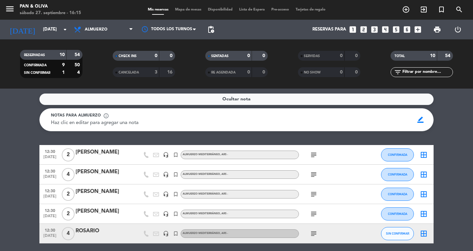
click at [274, 98] on div "Ocultar nota" at bounding box center [236, 100] width 394 height 12
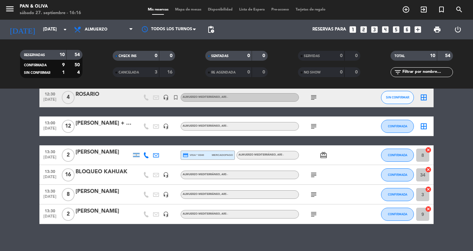
scroll to position [116, 0]
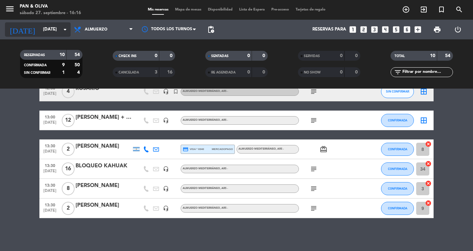
click at [40, 35] on input "[DATE]" at bounding box center [69, 30] width 58 height 12
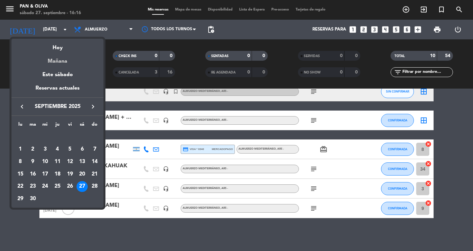
click at [53, 60] on div "Mañana" at bounding box center [58, 58] width 92 height 13
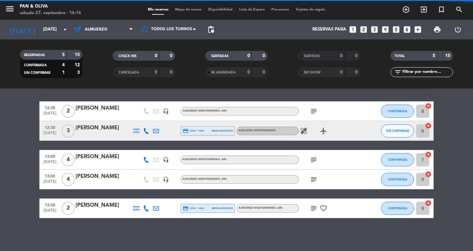
scroll to position [17, 0]
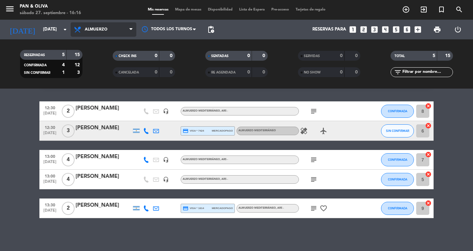
click at [102, 32] on span "Almuerzo" at bounding box center [96, 29] width 23 height 5
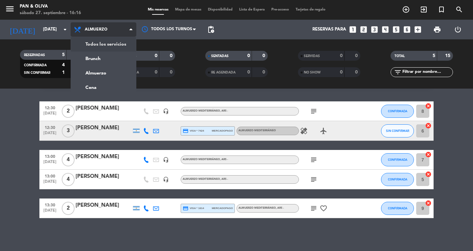
click at [107, 46] on div "menu Pan & [PERSON_NAME][DATE] 27. septiembre - 16:16 Mis reservas Mapa de mesa…" at bounding box center [236, 44] width 473 height 89
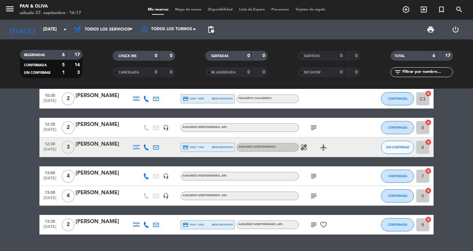
scroll to position [0, 0]
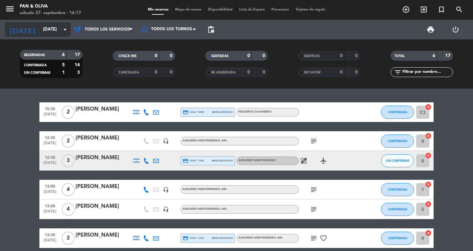
click at [40, 34] on input "[DATE]" at bounding box center [69, 30] width 58 height 12
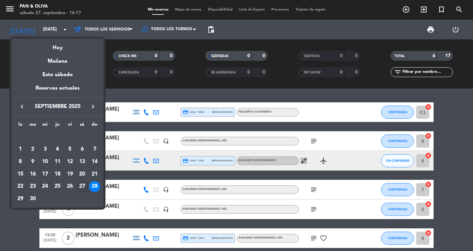
click at [19, 201] on div "29" at bounding box center [20, 199] width 11 height 11
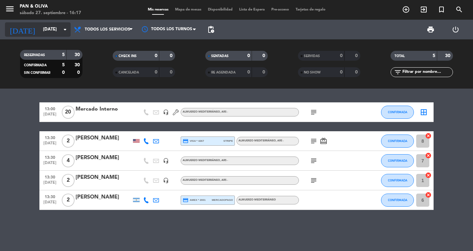
click at [41, 28] on input "[DATE]" at bounding box center [69, 30] width 58 height 12
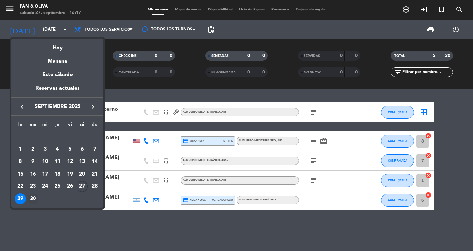
click at [35, 199] on div "30" at bounding box center [32, 199] width 11 height 11
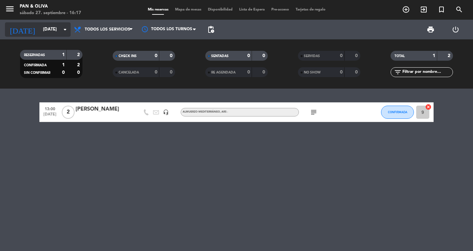
click at [40, 32] on input "[DATE]" at bounding box center [69, 30] width 58 height 12
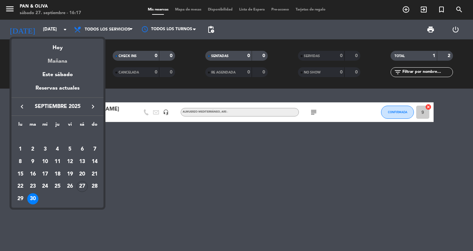
click at [61, 60] on div "Mañana" at bounding box center [58, 58] width 92 height 13
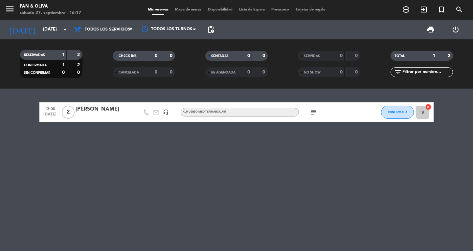
type input "[DATE]"
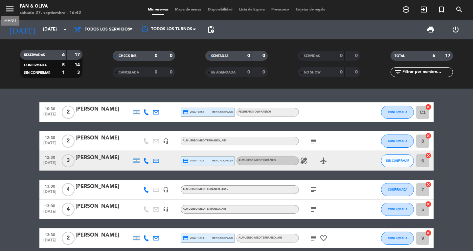
click at [14, 14] on icon "menu" at bounding box center [10, 9] width 10 height 10
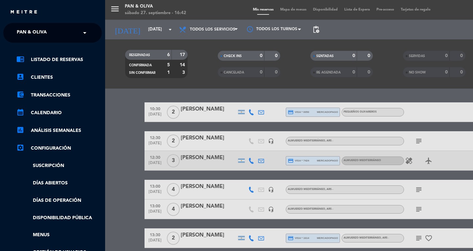
click at [67, 18] on div "close" at bounding box center [52, 10] width 105 height 20
click at [133, 28] on div "menu Pan & [PERSON_NAME][DATE] 27. septiembre - 16:42 Mis reservas Mapa de mesa…" at bounding box center [341, 125] width 473 height 251
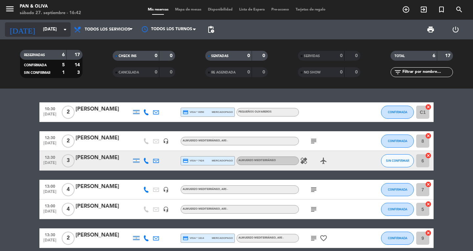
click at [47, 35] on div "[DATE] [DATE] arrow_drop_down" at bounding box center [38, 29] width 66 height 14
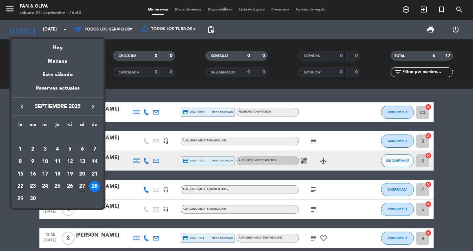
click at [66, 59] on div "Mañana" at bounding box center [58, 58] width 92 height 13
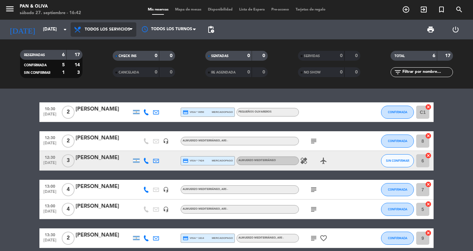
click at [112, 26] on span "Todos los servicios" at bounding box center [104, 29] width 66 height 14
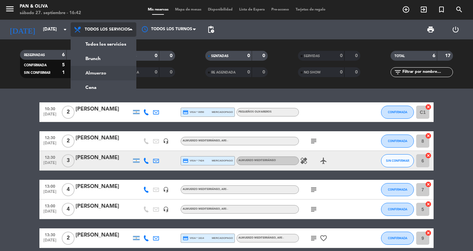
click at [112, 75] on div "menu Pan & [PERSON_NAME][DATE] 27. septiembre - 16:42 Mis reservas Mapa de mesa…" at bounding box center [236, 44] width 473 height 89
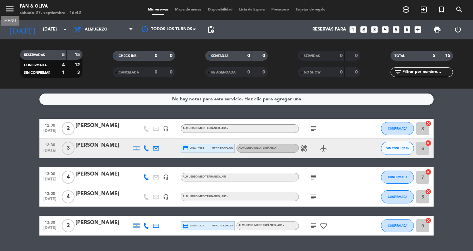
drag, startPoint x: 7, startPoint y: 8, endPoint x: 39, endPoint y: 31, distance: 39.8
click at [7, 8] on icon "menu" at bounding box center [10, 9] width 10 height 10
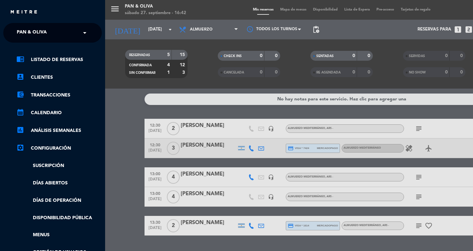
click at [41, 33] on span "Pan & Oliva" at bounding box center [32, 33] width 30 height 14
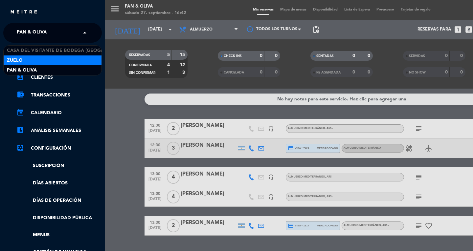
click at [49, 62] on div "Zuelo" at bounding box center [53, 61] width 98 height 10
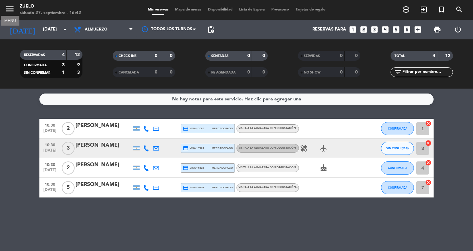
drag, startPoint x: 10, startPoint y: 6, endPoint x: 34, endPoint y: 20, distance: 27.8
click at [10, 6] on icon "menu" at bounding box center [10, 9] width 10 height 10
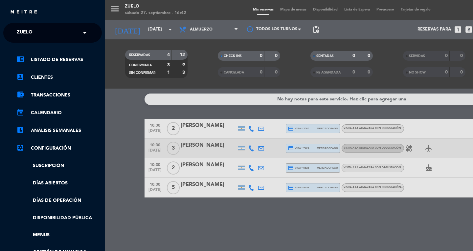
click at [38, 28] on div "× Zuelo" at bounding box center [28, 33] width 28 height 14
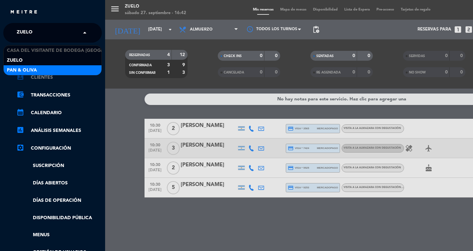
click at [33, 74] on span "Pan & Oliva" at bounding box center [22, 71] width 30 height 8
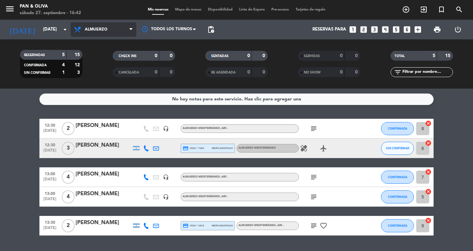
click at [111, 30] on span "Almuerzo" at bounding box center [104, 29] width 66 height 14
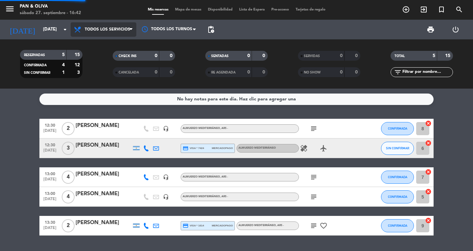
click at [113, 48] on div "menu Pan & [PERSON_NAME][DATE] 27. septiembre - 16:42 Mis reservas Mapa de mesa…" at bounding box center [236, 44] width 473 height 89
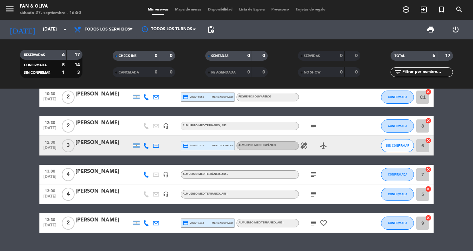
scroll to position [30, 0]
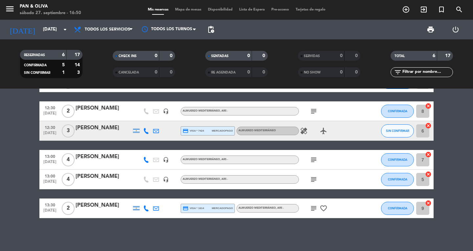
click at [137, 132] on div at bounding box center [136, 131] width 7 height 4
click at [105, 132] on div "[PERSON_NAME]" at bounding box center [104, 128] width 56 height 9
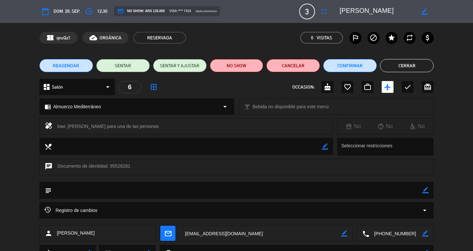
scroll to position [30, 0]
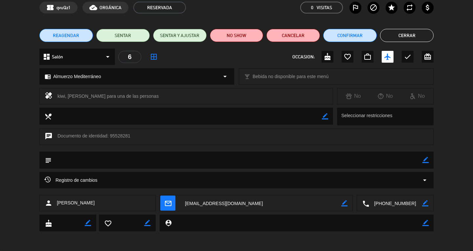
click at [423, 161] on icon "border_color" at bounding box center [426, 160] width 6 height 6
click at [139, 155] on textarea at bounding box center [237, 160] width 371 height 17
type textarea "A"
type textarea "RESTRICCIONES:[PERSON_NAME] Y KIWI"
click at [426, 160] on icon at bounding box center [426, 160] width 6 height 6
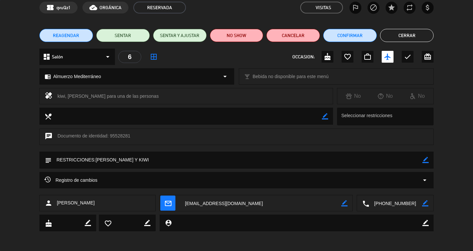
click at [407, 36] on button "Cerrar" at bounding box center [407, 35] width 54 height 13
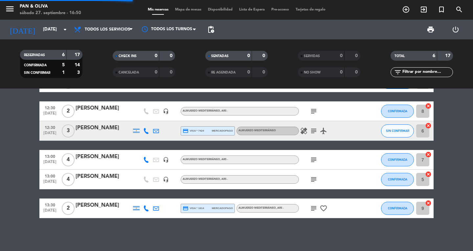
scroll to position [0, 0]
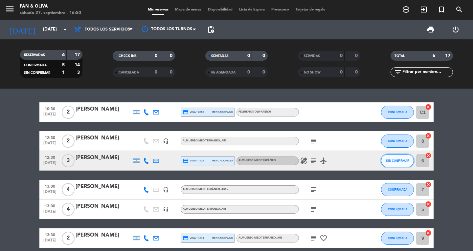
click at [392, 159] on button "SIN CONFIRMAR" at bounding box center [397, 160] width 33 height 13
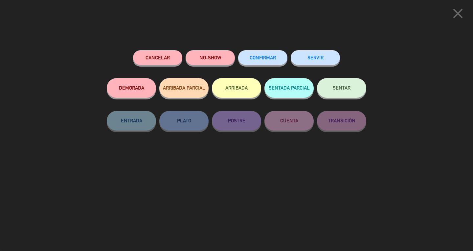
click at [286, 56] on button "CONFIRMAR" at bounding box center [262, 57] width 49 height 15
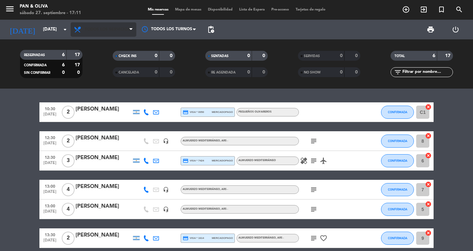
click at [98, 27] on span "Todos los servicios" at bounding box center [107, 29] width 45 height 5
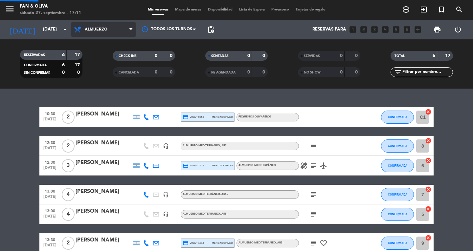
click at [86, 73] on div "menu Pan & [PERSON_NAME][DATE] 27. septiembre - 17:11 Mis reservas Mapa de mesa…" at bounding box center [236, 44] width 473 height 89
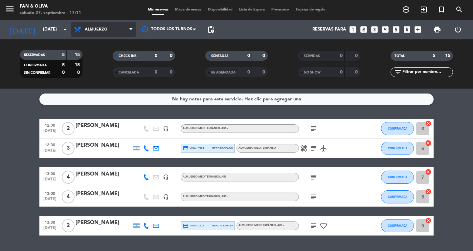
click at [91, 29] on span "Almuerzo" at bounding box center [96, 29] width 23 height 5
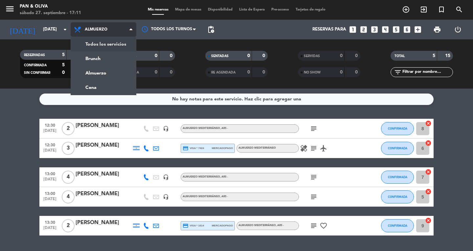
click at [99, 49] on div "menu Pan & [PERSON_NAME][DATE] 27. septiembre - 17:11 Mis reservas Mapa de mesa…" at bounding box center [236, 44] width 473 height 89
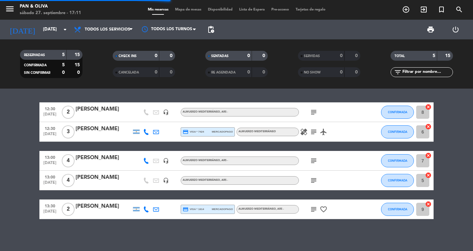
click at [0, 149] on bookings-row "12:30 [DATE] 2 [PERSON_NAME] headset_mic Almuerzo Mediterráneo , ARS - subject …" at bounding box center [236, 161] width 473 height 117
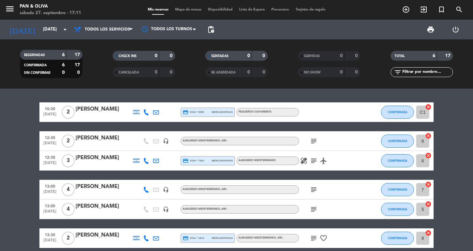
click at [313, 144] on icon "subject" at bounding box center [314, 141] width 8 height 8
click at [317, 141] on icon "subject" at bounding box center [314, 141] width 8 height 8
click at [315, 163] on icon "subject" at bounding box center [314, 161] width 8 height 8
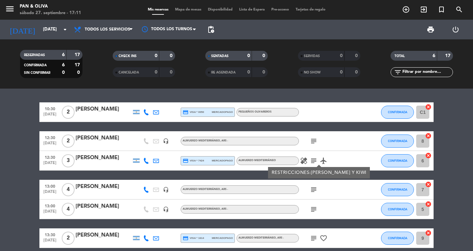
click at [315, 163] on icon "subject" at bounding box center [314, 161] width 8 height 8
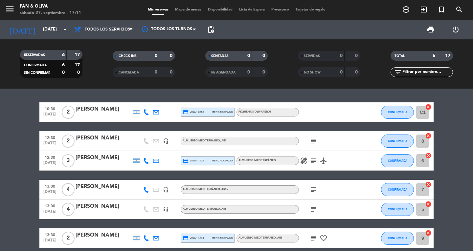
click at [313, 191] on icon "subject" at bounding box center [314, 190] width 8 height 8
click at [316, 210] on icon "subject" at bounding box center [314, 210] width 8 height 8
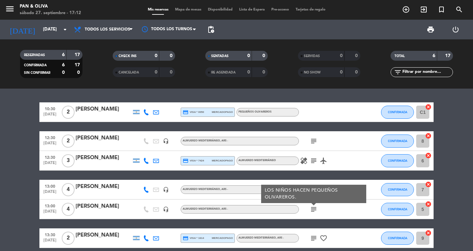
click at [316, 210] on icon "subject" at bounding box center [314, 210] width 8 height 8
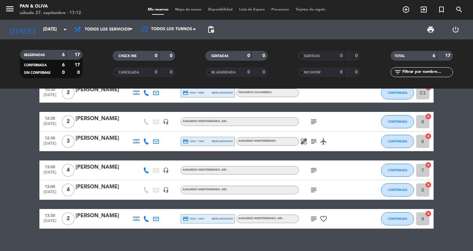
scroll to position [30, 0]
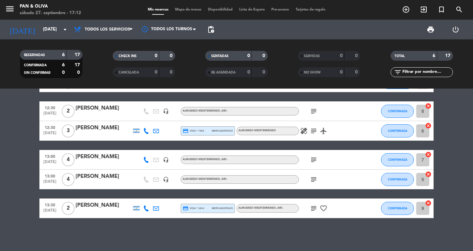
click at [313, 210] on icon "subject" at bounding box center [314, 209] width 8 height 8
click at [313, 211] on icon "subject" at bounding box center [314, 209] width 8 height 8
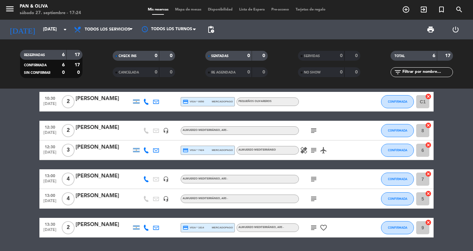
scroll to position [0, 0]
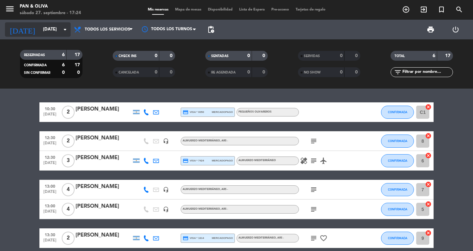
click at [40, 25] on input "[DATE]" at bounding box center [69, 30] width 58 height 12
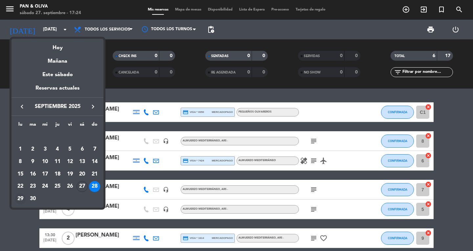
click at [17, 198] on div "29" at bounding box center [20, 199] width 11 height 11
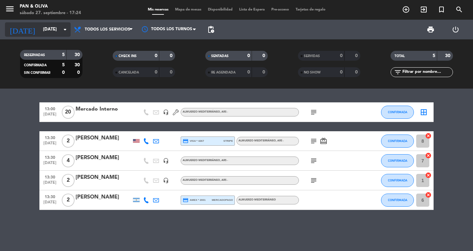
click at [40, 24] on input "[DATE]" at bounding box center [69, 30] width 58 height 12
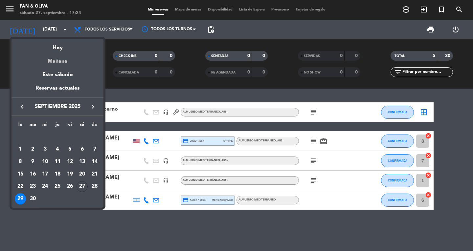
click at [57, 61] on div "Mañana" at bounding box center [58, 58] width 92 height 13
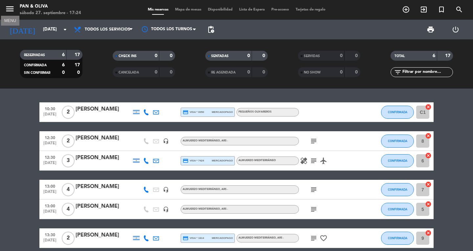
click at [9, 5] on icon "menu" at bounding box center [10, 9] width 10 height 10
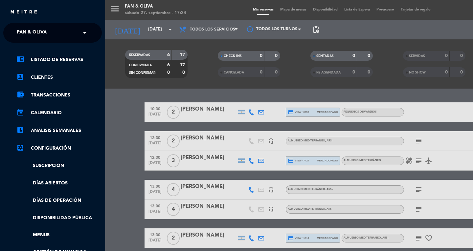
click at [20, 33] on span "Pan & Oliva" at bounding box center [32, 33] width 30 height 14
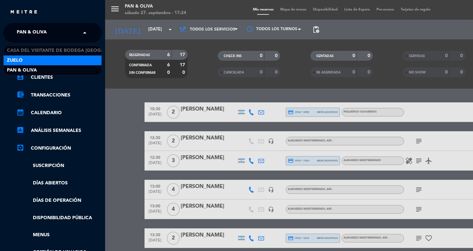
click at [17, 58] on span "Zuelo" at bounding box center [15, 61] width 16 height 8
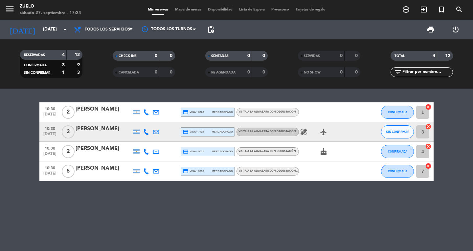
click at [303, 134] on icon "healing" at bounding box center [304, 132] width 8 height 8
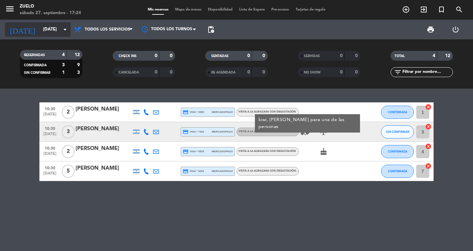
click at [40, 28] on input "[DATE]" at bounding box center [69, 30] width 58 height 12
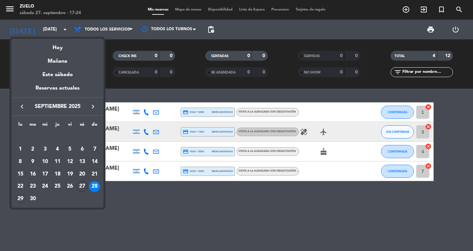
click at [21, 197] on div "29" at bounding box center [20, 199] width 11 height 11
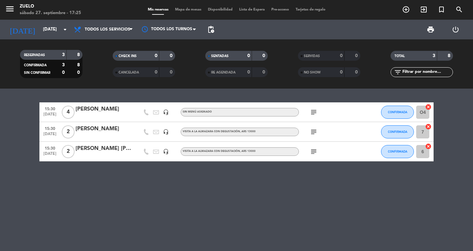
click at [312, 111] on icon "subject" at bounding box center [314, 112] width 8 height 8
click at [315, 150] on icon "subject" at bounding box center [314, 152] width 8 height 8
click at [315, 128] on icon "subject" at bounding box center [314, 132] width 8 height 8
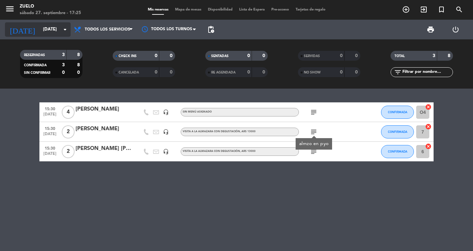
click at [40, 33] on input "[DATE]" at bounding box center [69, 30] width 58 height 12
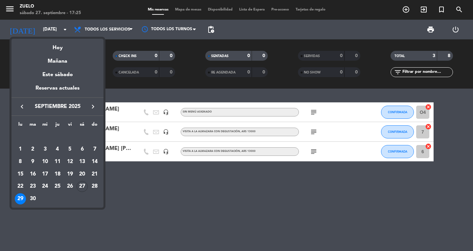
click at [50, 49] on div "Hoy" at bounding box center [58, 45] width 92 height 13
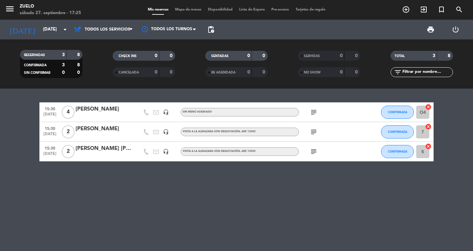
type input "[DATE]"
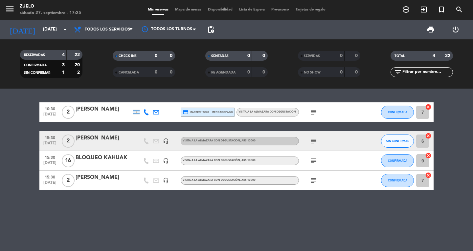
click at [16, 11] on span "menu" at bounding box center [12, 9] width 15 height 15
click at [12, 10] on icon "menu" at bounding box center [10, 9] width 10 height 10
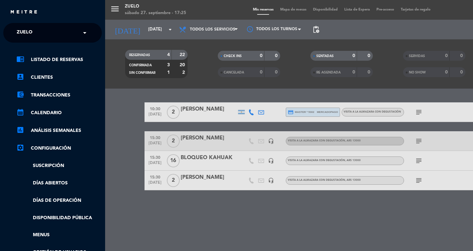
click at [46, 36] on input "text" at bounding box center [53, 33] width 80 height 14
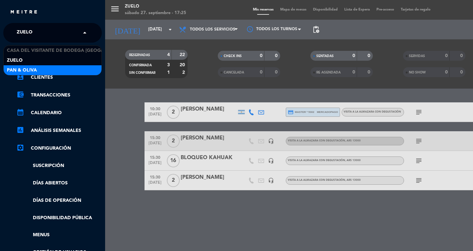
click at [40, 70] on div "Pan & Oliva" at bounding box center [53, 70] width 98 height 10
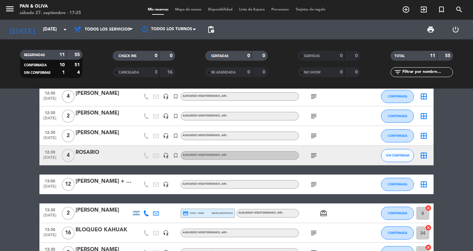
scroll to position [63, 0]
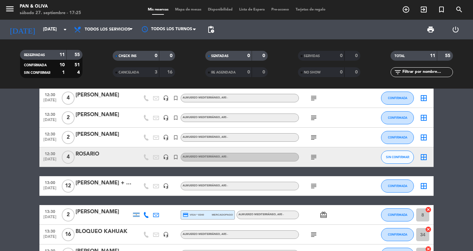
click at [116, 183] on div "[PERSON_NAME] + [PERSON_NAME] + JAZ" at bounding box center [104, 183] width 56 height 9
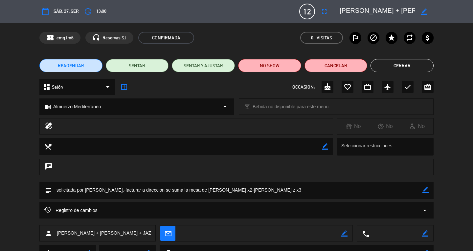
click at [395, 66] on button "Cerrar" at bounding box center [402, 65] width 63 height 13
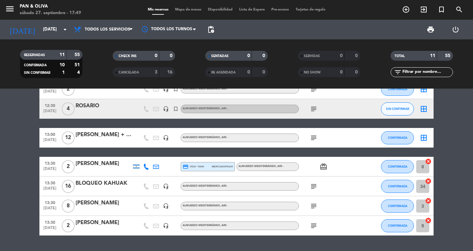
scroll to position [0, 0]
